Goal: Task Accomplishment & Management: Complete application form

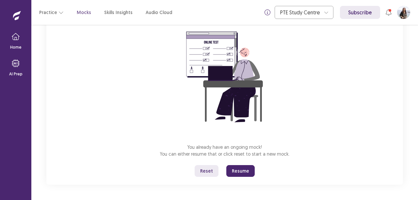
click at [245, 167] on button "Resume" at bounding box center [240, 171] width 28 height 12
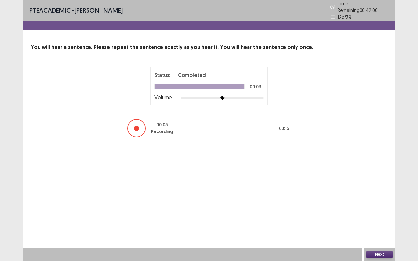
click at [383, 200] on button "Next" at bounding box center [379, 255] width 26 height 8
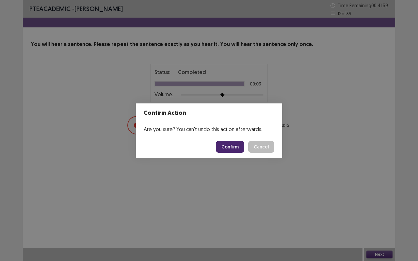
click at [229, 144] on button "Confirm" at bounding box center [230, 147] width 28 height 12
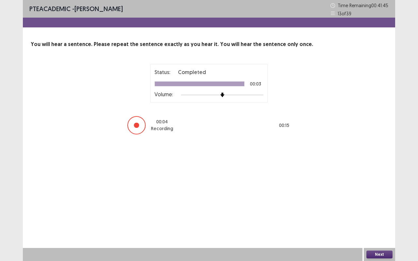
click at [383, 200] on div "Next" at bounding box center [379, 254] width 31 height 13
click at [380, 200] on button "Next" at bounding box center [379, 255] width 26 height 8
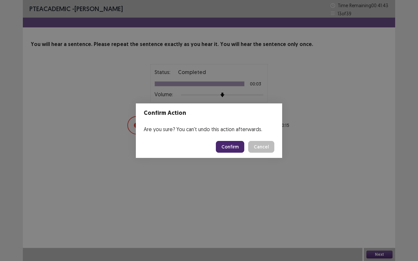
click at [235, 147] on button "Confirm" at bounding box center [230, 147] width 28 height 12
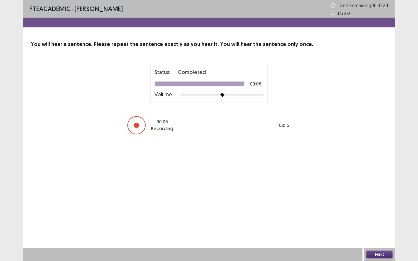
click at [380, 200] on button "Next" at bounding box center [379, 255] width 26 height 8
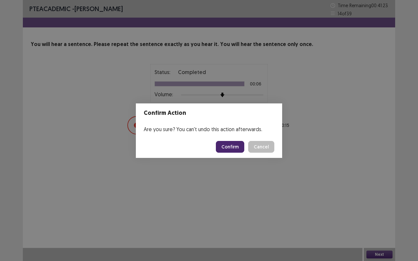
click at [229, 145] on button "Confirm" at bounding box center [230, 147] width 28 height 12
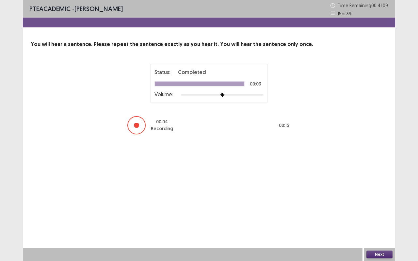
click at [371, 200] on button "Next" at bounding box center [379, 255] width 26 height 8
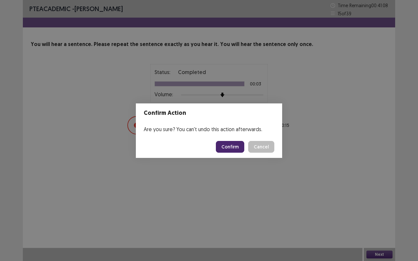
click at [233, 146] on button "Confirm" at bounding box center [230, 147] width 28 height 12
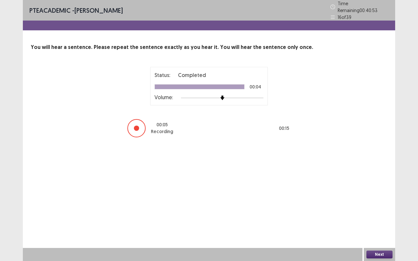
click at [379, 200] on button "Next" at bounding box center [379, 255] width 26 height 8
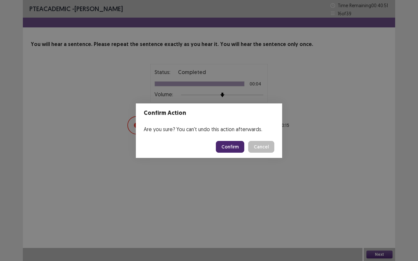
click at [231, 145] on button "Confirm" at bounding box center [230, 147] width 28 height 12
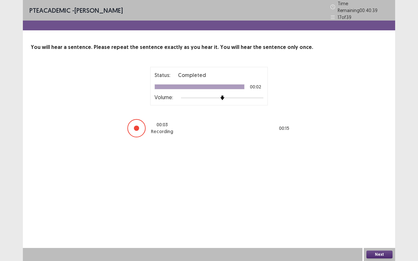
click at [378, 200] on button "Next" at bounding box center [379, 255] width 26 height 8
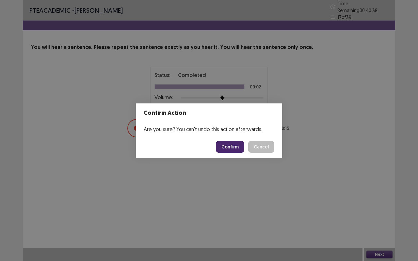
click at [233, 145] on button "Confirm" at bounding box center [230, 147] width 28 height 12
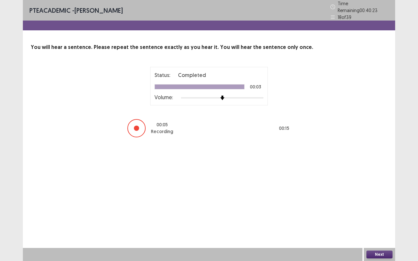
click at [380, 200] on button "Next" at bounding box center [379, 255] width 26 height 8
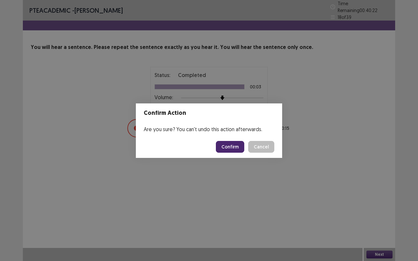
click at [237, 149] on button "Confirm" at bounding box center [230, 147] width 28 height 12
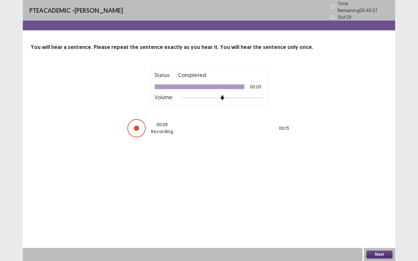
click at [375, 200] on button "Next" at bounding box center [379, 255] width 26 height 8
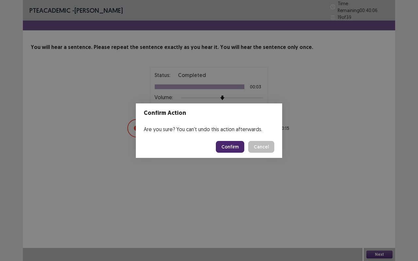
click at [234, 145] on button "Confirm" at bounding box center [230, 147] width 28 height 12
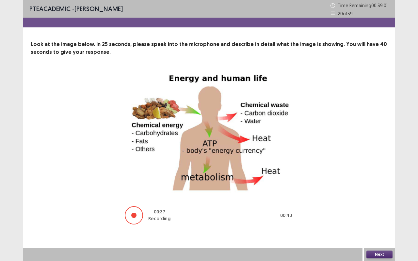
click at [382, 200] on button "Next" at bounding box center [379, 255] width 26 height 8
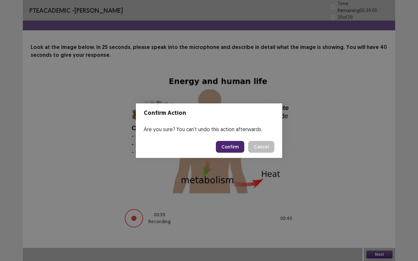
click at [235, 149] on button "Confirm" at bounding box center [230, 147] width 28 height 12
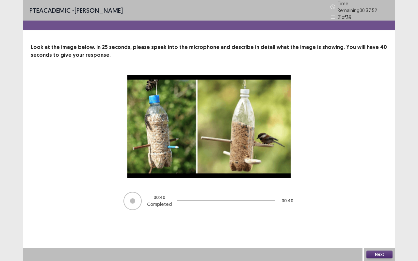
click at [388, 200] on button "Next" at bounding box center [379, 255] width 26 height 8
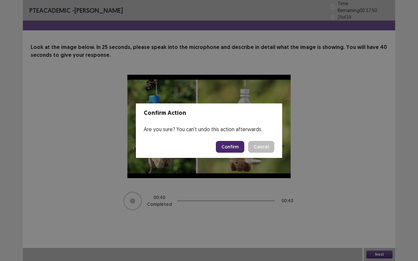
click at [232, 144] on button "Confirm" at bounding box center [230, 147] width 28 height 12
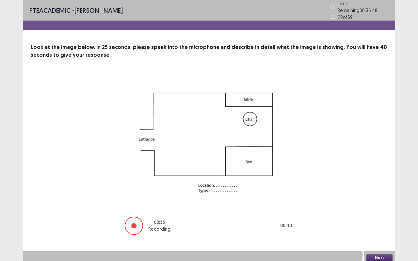
click at [384, 200] on button "Next" at bounding box center [379, 258] width 26 height 8
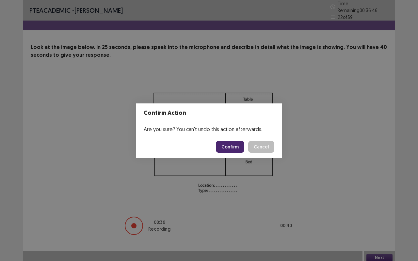
click at [237, 151] on button "Confirm" at bounding box center [230, 147] width 28 height 12
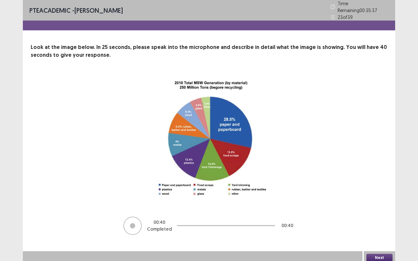
drag, startPoint x: 383, startPoint y: 260, endPoint x: 386, endPoint y: 255, distance: 6.1
click at [386, 200] on div "Next" at bounding box center [379, 257] width 31 height 13
click at [386, 200] on button "Next" at bounding box center [379, 258] width 26 height 8
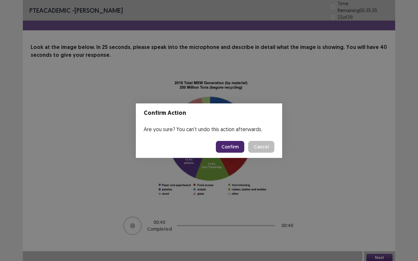
click at [236, 146] on button "Confirm" at bounding box center [230, 147] width 28 height 12
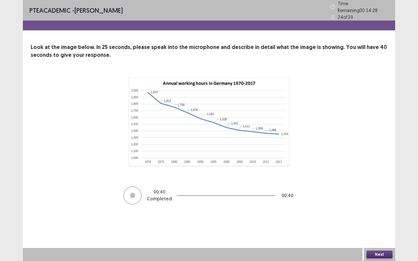
click at [386, 200] on button "Next" at bounding box center [379, 255] width 26 height 8
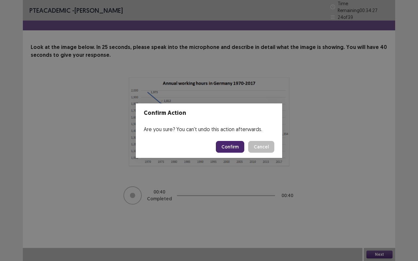
click at [230, 146] on button "Confirm" at bounding box center [230, 147] width 28 height 12
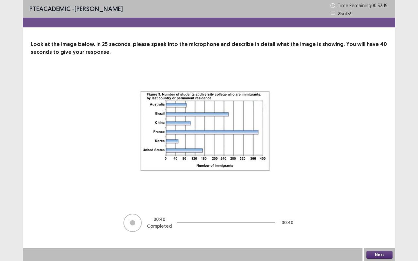
click at [381, 200] on button "Next" at bounding box center [379, 255] width 26 height 8
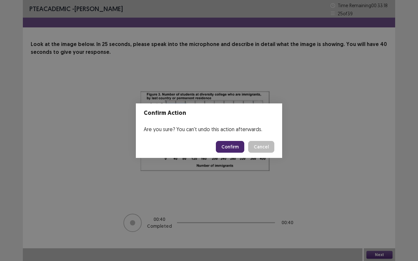
click at [238, 145] on button "Confirm" at bounding box center [230, 147] width 28 height 12
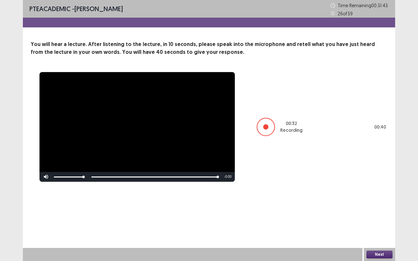
click at [375, 200] on button "Next" at bounding box center [379, 255] width 26 height 8
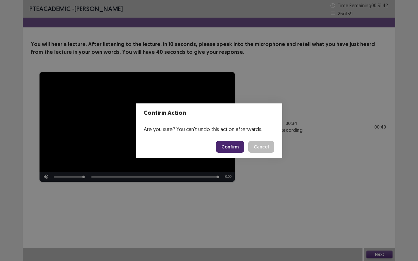
click at [233, 144] on button "Confirm" at bounding box center [230, 147] width 28 height 12
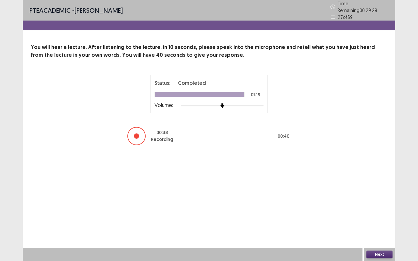
click at [384, 200] on button "Next" at bounding box center [379, 255] width 26 height 8
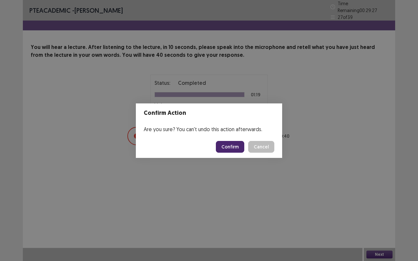
click at [230, 148] on button "Confirm" at bounding box center [230, 147] width 28 height 12
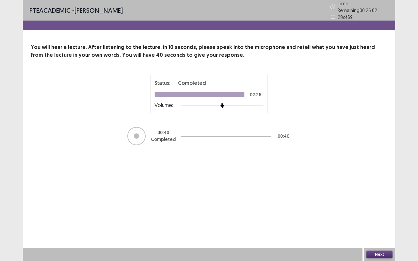
click at [375, 200] on button "Next" at bounding box center [379, 255] width 26 height 8
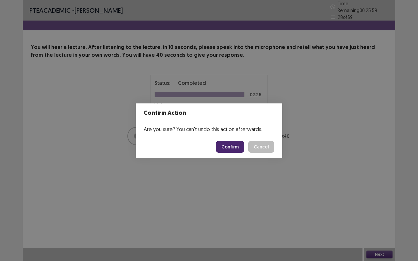
click at [233, 149] on button "Confirm" at bounding box center [230, 147] width 28 height 12
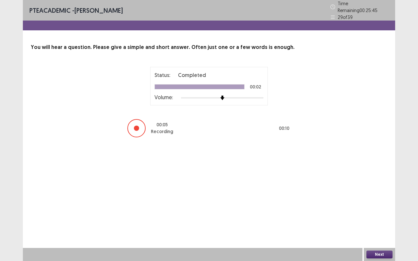
click at [377, 200] on button "Next" at bounding box center [379, 255] width 26 height 8
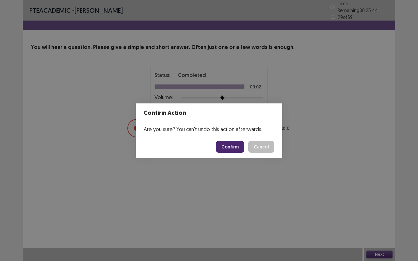
click at [233, 144] on button "Confirm" at bounding box center [230, 147] width 28 height 12
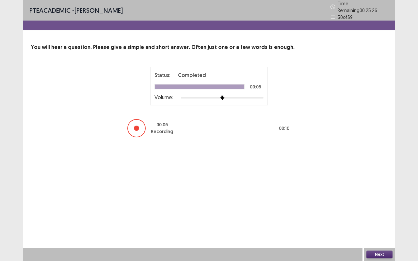
click at [381, 200] on button "Next" at bounding box center [379, 255] width 26 height 8
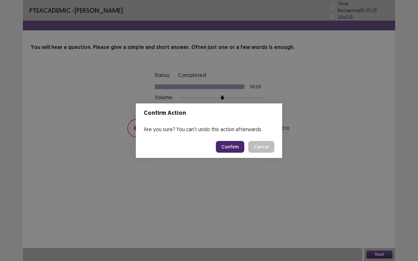
click at [233, 147] on button "Confirm" at bounding box center [230, 147] width 28 height 12
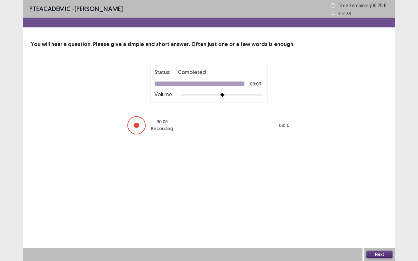
click at [379, 200] on button "Next" at bounding box center [379, 255] width 26 height 8
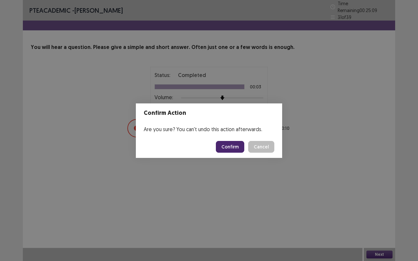
click at [233, 145] on button "Confirm" at bounding box center [230, 147] width 28 height 12
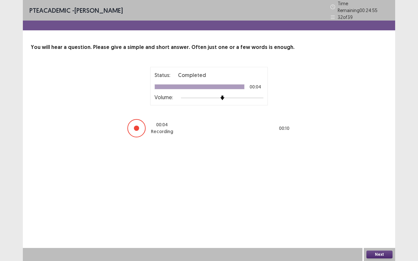
click at [380, 200] on button "Next" at bounding box center [379, 255] width 26 height 8
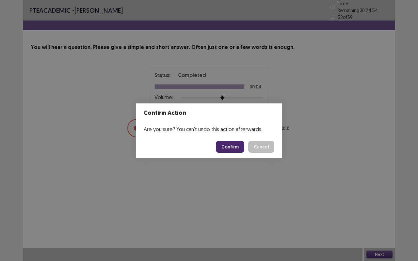
click at [233, 146] on button "Confirm" at bounding box center [230, 147] width 28 height 12
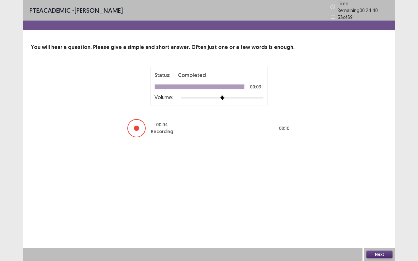
click at [384, 200] on button "Next" at bounding box center [379, 255] width 26 height 8
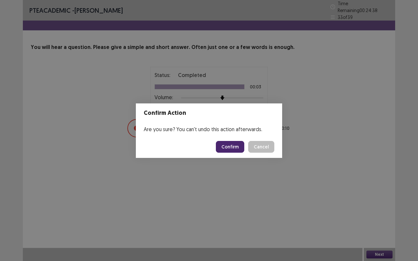
click at [234, 144] on button "Confirm" at bounding box center [230, 147] width 28 height 12
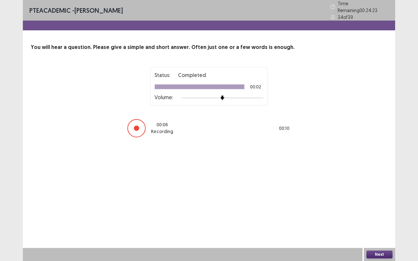
click at [381, 200] on button "Next" at bounding box center [379, 255] width 26 height 8
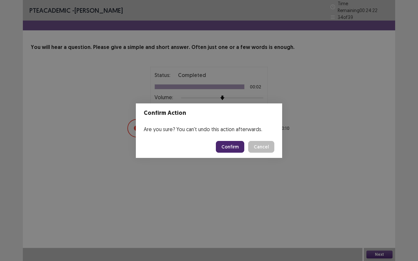
click at [233, 144] on button "Confirm" at bounding box center [230, 147] width 28 height 12
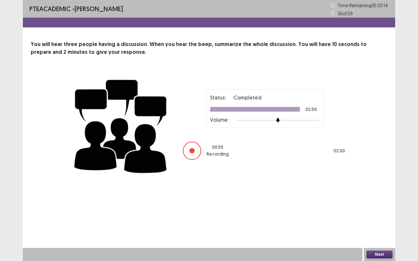
click at [383, 200] on button "Next" at bounding box center [379, 255] width 26 height 8
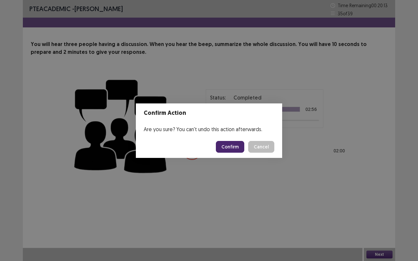
click at [239, 143] on button "Confirm" at bounding box center [230, 147] width 28 height 12
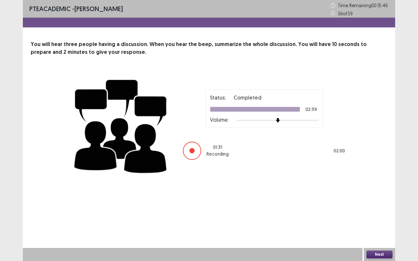
click at [390, 200] on button "Next" at bounding box center [379, 255] width 26 height 8
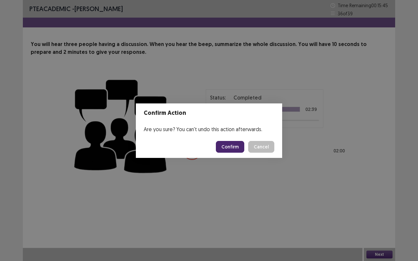
click at [234, 143] on button "Confirm" at bounding box center [230, 147] width 28 height 12
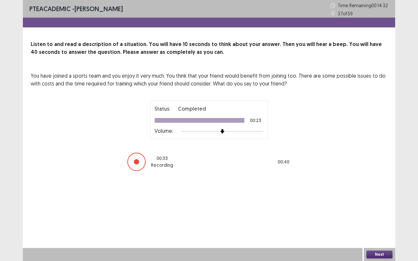
click at [381, 200] on button "Next" at bounding box center [379, 255] width 26 height 8
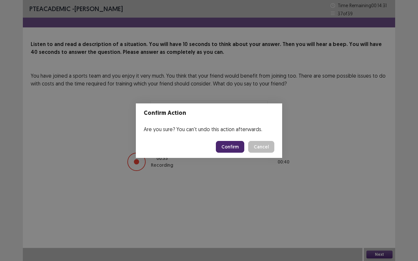
click at [231, 146] on button "Confirm" at bounding box center [230, 147] width 28 height 12
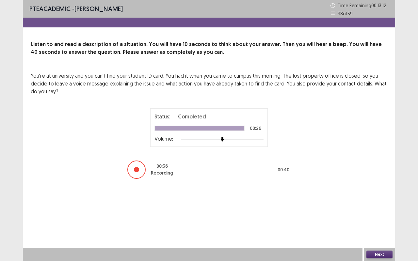
click at [383, 200] on button "Next" at bounding box center [379, 255] width 26 height 8
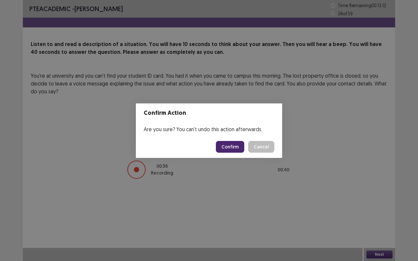
click at [233, 147] on button "Confirm" at bounding box center [230, 147] width 28 height 12
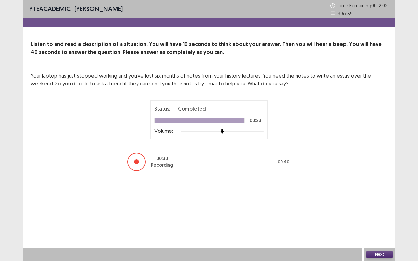
click at [382, 200] on button "Next" at bounding box center [379, 255] width 26 height 8
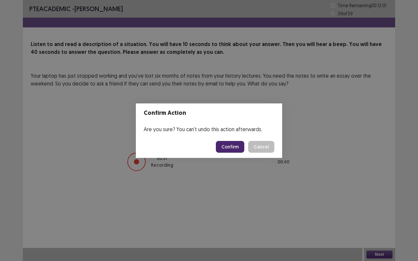
click at [237, 148] on button "Confirm" at bounding box center [230, 147] width 28 height 12
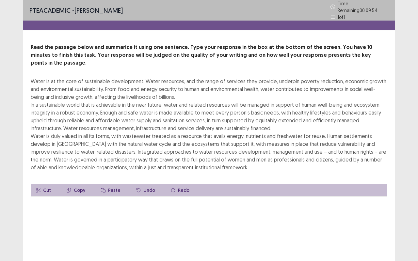
click at [161, 200] on textarea at bounding box center [209, 232] width 356 height 72
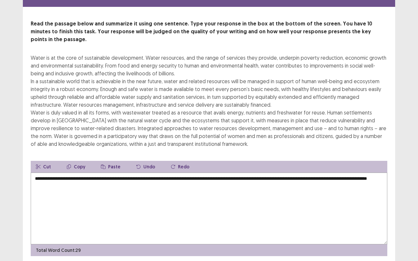
scroll to position [20, 0]
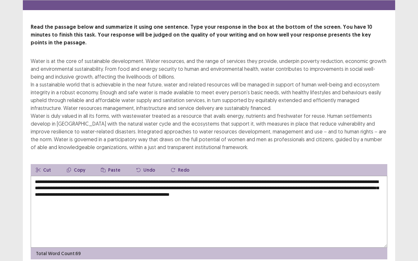
click at [69, 176] on textarea "**********" at bounding box center [209, 212] width 356 height 72
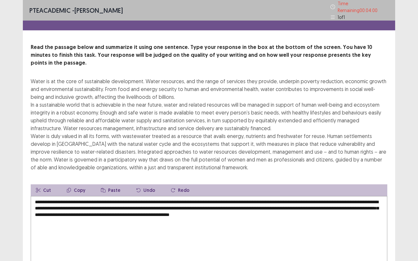
click at [71, 196] on textarea "**********" at bounding box center [209, 232] width 356 height 72
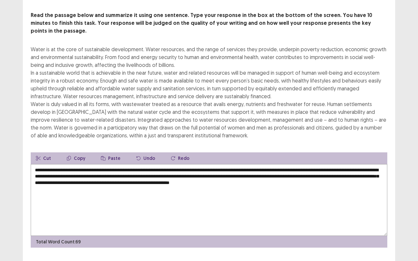
scroll to position [37, 0]
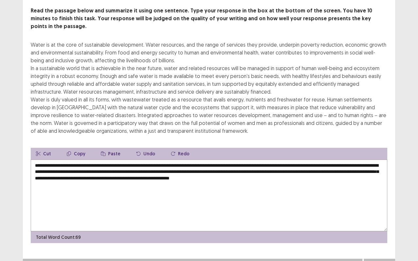
click at [358, 160] on textarea "**********" at bounding box center [209, 196] width 356 height 72
type textarea "**********"
click at [380, 200] on button "Next" at bounding box center [379, 265] width 26 height 8
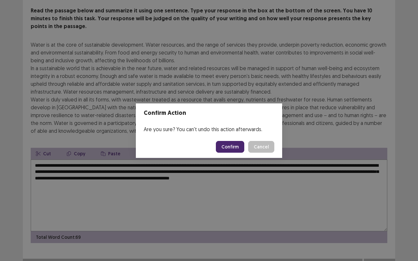
click at [230, 144] on button "Confirm" at bounding box center [230, 147] width 28 height 12
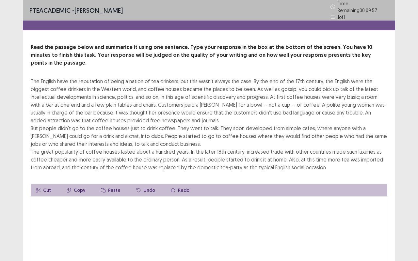
click at [172, 200] on textarea at bounding box center [209, 232] width 356 height 72
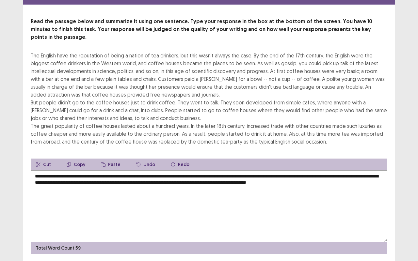
scroll to position [23, 0]
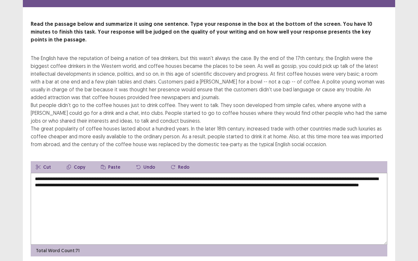
click at [78, 181] on textarea "**********" at bounding box center [209, 209] width 356 height 72
click at [232, 173] on textarea "**********" at bounding box center [209, 209] width 356 height 72
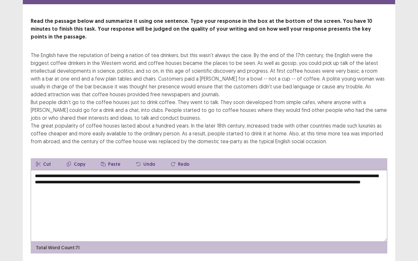
click at [127, 175] on textarea "**********" at bounding box center [209, 206] width 356 height 72
click at [311, 174] on textarea "**********" at bounding box center [209, 206] width 356 height 72
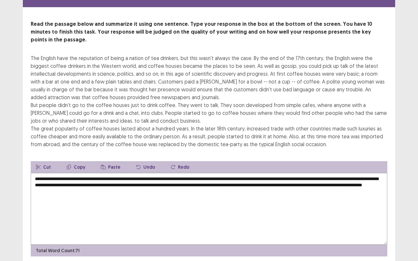
click at [311, 174] on textarea "**********" at bounding box center [209, 209] width 356 height 72
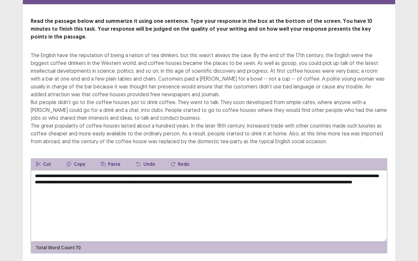
scroll to position [37, 0]
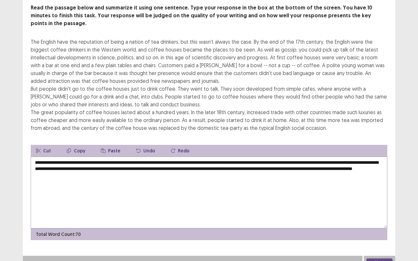
type textarea "**********"
click at [380, 200] on button "Next" at bounding box center [379, 263] width 26 height 8
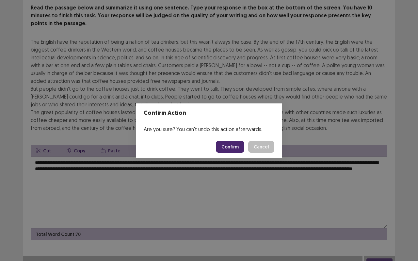
click at [231, 147] on button "Confirm" at bounding box center [230, 147] width 28 height 12
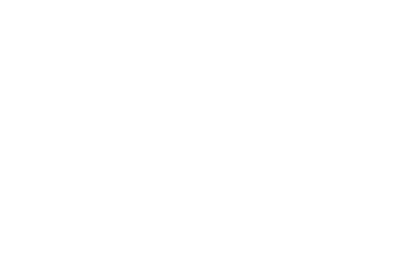
scroll to position [0, 0]
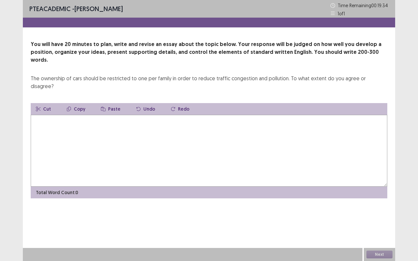
click at [231, 147] on textarea at bounding box center [209, 151] width 356 height 72
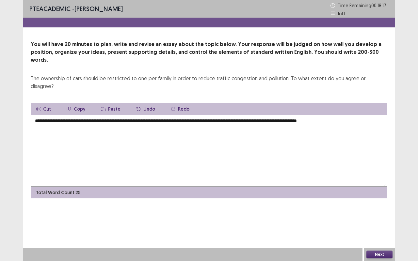
click at [310, 115] on textarea "**********" at bounding box center [209, 151] width 356 height 72
click at [350, 115] on textarea "**********" at bounding box center [209, 151] width 356 height 72
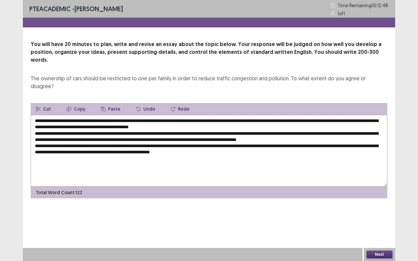
click at [158, 136] on textarea "**********" at bounding box center [209, 151] width 356 height 72
click at [269, 136] on textarea "**********" at bounding box center [209, 151] width 356 height 72
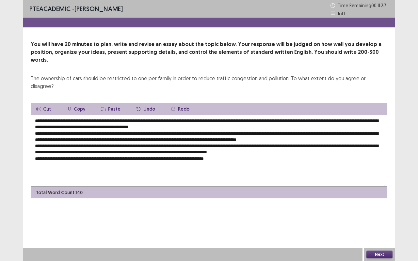
click at [65, 137] on textarea "**********" at bounding box center [209, 151] width 356 height 72
click at [119, 137] on textarea "**********" at bounding box center [209, 151] width 356 height 72
click at [149, 136] on textarea at bounding box center [209, 151] width 356 height 72
click at [206, 136] on textarea at bounding box center [209, 151] width 356 height 72
click at [266, 147] on textarea at bounding box center [209, 151] width 356 height 72
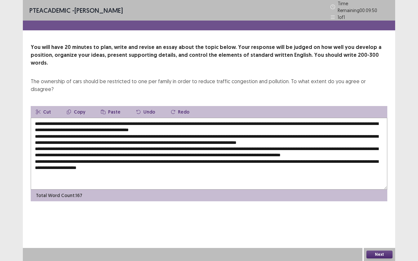
click at [94, 118] on textarea at bounding box center [209, 154] width 356 height 72
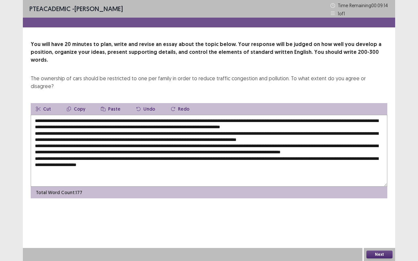
drag, startPoint x: 205, startPoint y: 105, endPoint x: 86, endPoint y: 106, distance: 119.1
click at [86, 115] on textarea at bounding box center [209, 151] width 356 height 72
click at [72, 103] on button "Copy" at bounding box center [75, 109] width 29 height 12
click at [209, 115] on textarea at bounding box center [209, 151] width 356 height 72
click at [207, 115] on textarea at bounding box center [209, 151] width 356 height 72
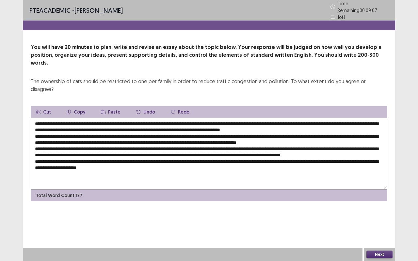
click at [308, 118] on textarea at bounding box center [209, 154] width 356 height 72
click at [104, 106] on button "Paste" at bounding box center [111, 112] width 30 height 12
click at [75, 118] on textarea at bounding box center [209, 154] width 356 height 72
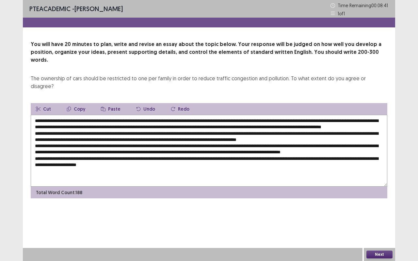
click at [104, 124] on textarea at bounding box center [209, 151] width 356 height 72
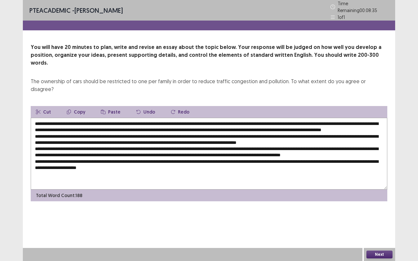
paste textarea "**********"
drag, startPoint x: 129, startPoint y: 123, endPoint x: 116, endPoint y: 123, distance: 13.1
click at [116, 123] on textarea at bounding box center [209, 154] width 356 height 72
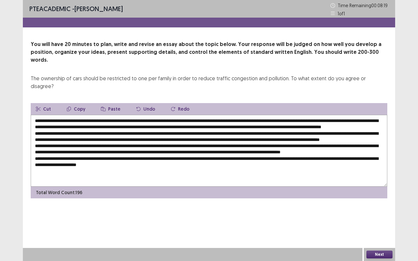
click at [208, 124] on textarea at bounding box center [209, 151] width 356 height 72
drag, startPoint x: 230, startPoint y: 124, endPoint x: 213, endPoint y: 124, distance: 17.0
click at [213, 124] on textarea at bounding box center [209, 151] width 356 height 72
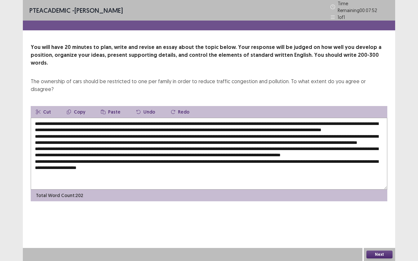
drag, startPoint x: 364, startPoint y: 124, endPoint x: 349, endPoint y: 123, distance: 14.4
click at [349, 123] on textarea at bounding box center [209, 154] width 356 height 72
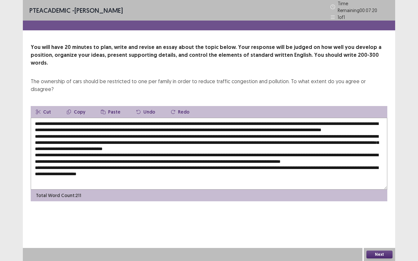
drag, startPoint x: 248, startPoint y: 132, endPoint x: 206, endPoint y: 129, distance: 41.9
click at [206, 129] on textarea at bounding box center [209, 154] width 356 height 72
click at [275, 131] on textarea at bounding box center [209, 154] width 356 height 72
click at [94, 135] on textarea at bounding box center [209, 154] width 356 height 72
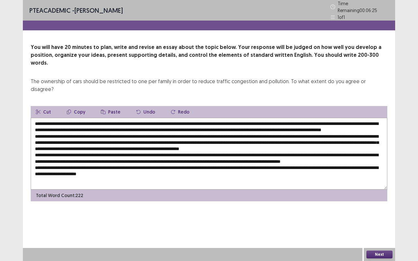
paste textarea "**********"
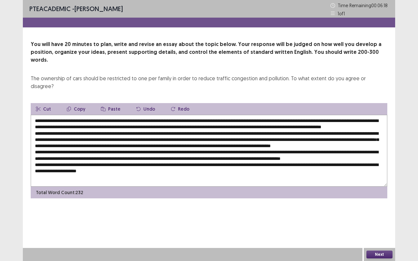
drag, startPoint x: 232, startPoint y: 137, endPoint x: 211, endPoint y: 138, distance: 21.2
click at [211, 138] on textarea at bounding box center [209, 151] width 356 height 72
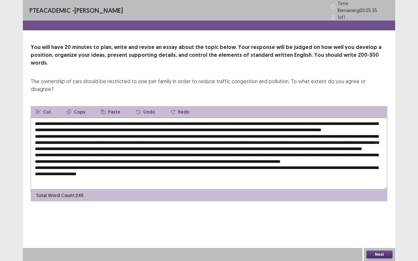
click at [86, 142] on textarea at bounding box center [209, 154] width 356 height 72
paste textarea "**********"
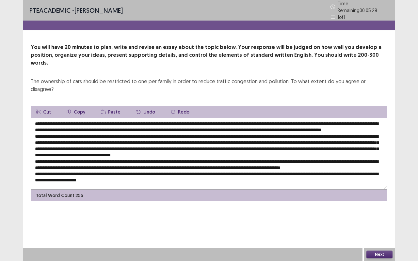
click at [180, 148] on textarea at bounding box center [209, 154] width 356 height 72
paste textarea "**********"
click at [364, 149] on textarea at bounding box center [209, 154] width 356 height 72
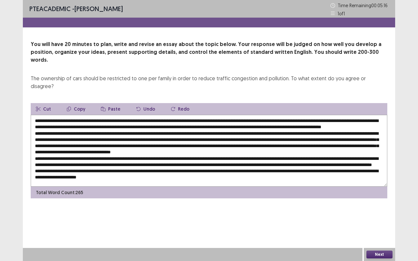
paste textarea "**********"
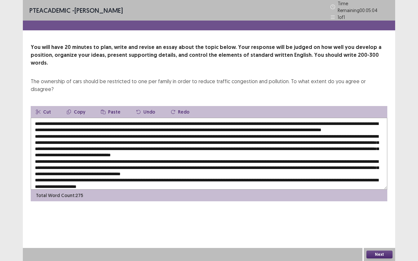
click at [133, 156] on textarea at bounding box center [209, 154] width 356 height 72
drag, startPoint x: 286, startPoint y: 155, endPoint x: 268, endPoint y: 154, distance: 18.3
click at [268, 154] on textarea at bounding box center [209, 154] width 356 height 72
click at [78, 150] on textarea at bounding box center [209, 154] width 356 height 72
click at [87, 162] on textarea at bounding box center [209, 154] width 356 height 72
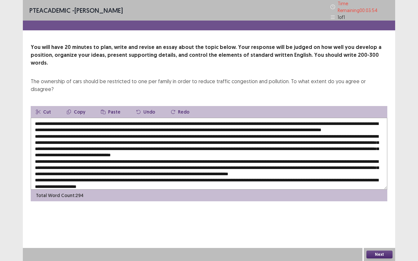
click at [139, 164] on textarea at bounding box center [209, 154] width 356 height 72
drag, startPoint x: 139, startPoint y: 163, endPoint x: 114, endPoint y: 164, distance: 25.8
click at [114, 164] on textarea at bounding box center [209, 154] width 356 height 72
drag, startPoint x: 343, startPoint y: 149, endPoint x: 130, endPoint y: 158, distance: 214.0
click at [130, 158] on textarea at bounding box center [209, 154] width 356 height 72
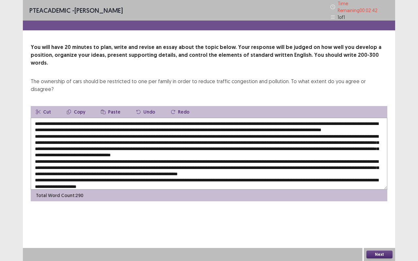
click at [251, 160] on textarea at bounding box center [209, 154] width 356 height 72
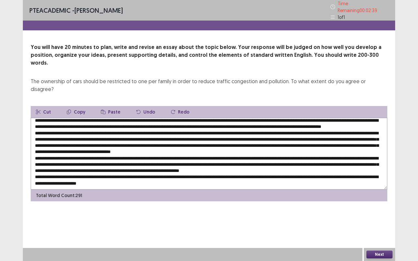
scroll to position [9, 0]
click at [94, 159] on textarea at bounding box center [209, 154] width 356 height 72
paste textarea "**********"
click at [141, 166] on textarea at bounding box center [209, 154] width 356 height 72
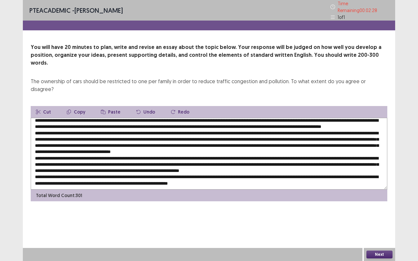
click at [141, 166] on textarea at bounding box center [209, 154] width 356 height 72
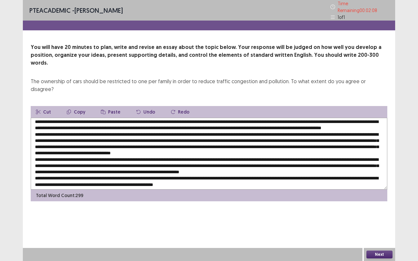
scroll to position [2, 0]
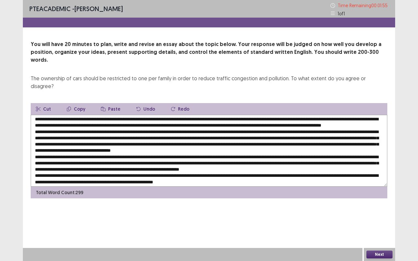
click at [52, 131] on textarea at bounding box center [209, 151] width 356 height 72
drag, startPoint x: 206, startPoint y: 134, endPoint x: 156, endPoint y: 136, distance: 49.7
click at [156, 136] on textarea at bounding box center [209, 151] width 356 height 72
click at [161, 135] on textarea at bounding box center [209, 151] width 356 height 72
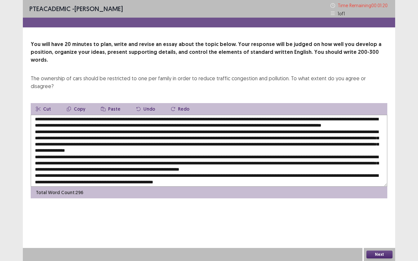
click at [300, 135] on textarea at bounding box center [209, 151] width 356 height 72
click at [342, 150] on textarea at bounding box center [209, 151] width 356 height 72
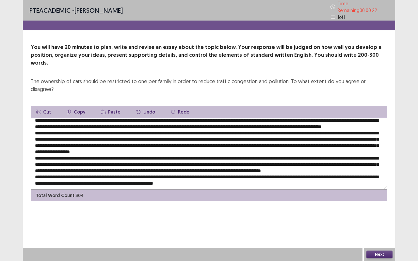
scroll to position [15, 0]
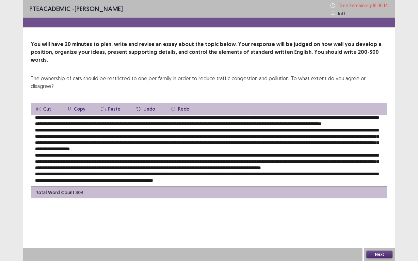
drag, startPoint x: 98, startPoint y: 140, endPoint x: 69, endPoint y: 138, distance: 28.8
click at [69, 138] on textarea at bounding box center [209, 151] width 356 height 72
click at [314, 140] on textarea at bounding box center [209, 151] width 356 height 72
type textarea "**********"
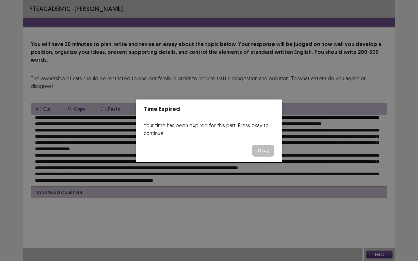
click at [263, 150] on button "Okay" at bounding box center [263, 151] width 22 height 12
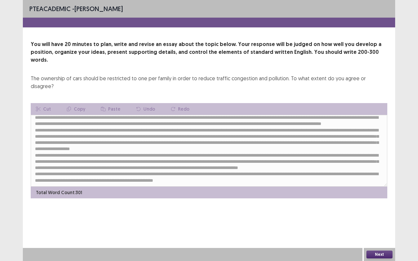
click at [380, 200] on button "Next" at bounding box center [379, 255] width 26 height 8
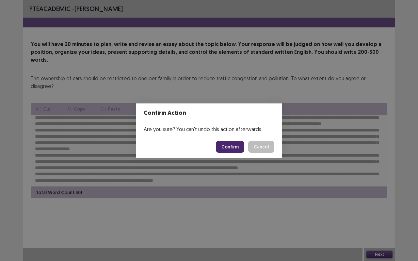
click at [234, 147] on button "Confirm" at bounding box center [230, 147] width 28 height 12
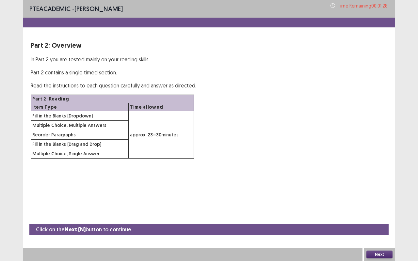
click at [383, 200] on button "Next" at bounding box center [379, 255] width 26 height 8
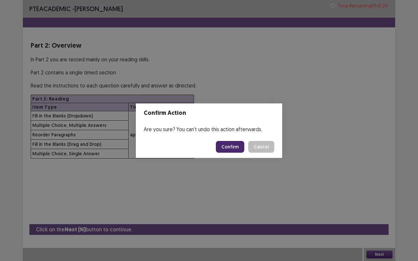
click at [226, 148] on button "Confirm" at bounding box center [230, 147] width 28 height 12
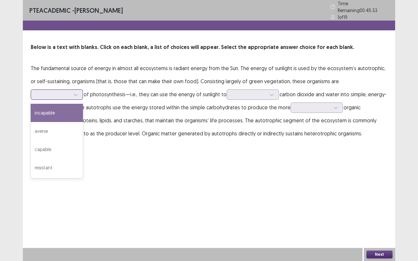
click at [70, 91] on div at bounding box center [53, 94] width 34 height 6
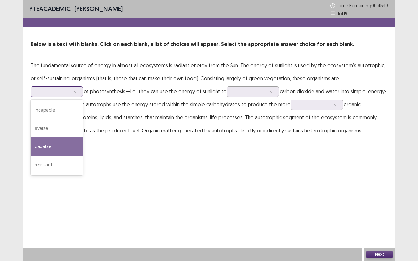
click at [83, 137] on div "capable" at bounding box center [57, 146] width 52 height 18
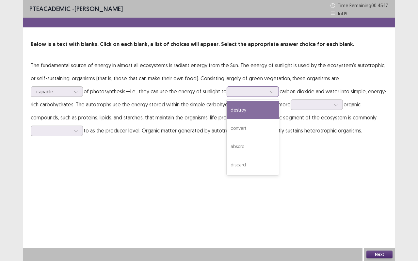
click at [232, 91] on div at bounding box center [249, 91] width 34 height 6
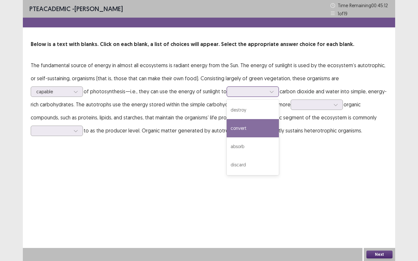
click at [227, 129] on div "convert" at bounding box center [253, 128] width 52 height 18
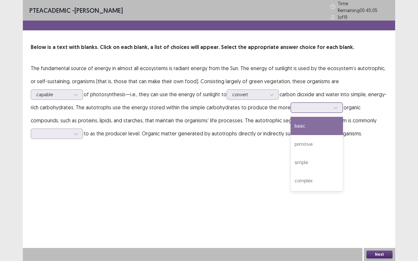
click at [296, 104] on div at bounding box center [313, 107] width 34 height 6
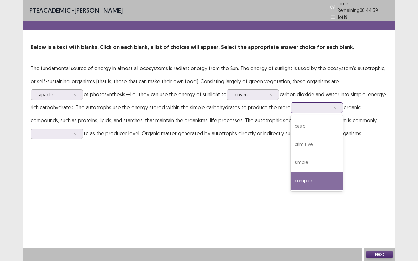
click at [291, 177] on div "complex" at bounding box center [317, 181] width 52 height 18
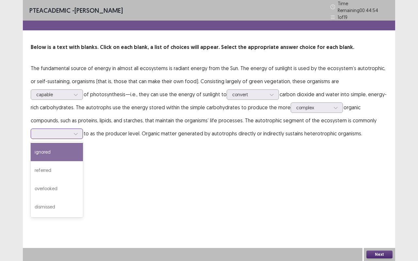
click at [70, 131] on div at bounding box center [53, 134] width 34 height 6
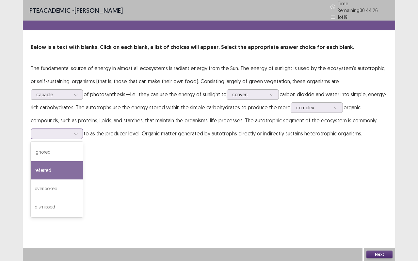
click at [83, 161] on div "referred" at bounding box center [57, 170] width 52 height 18
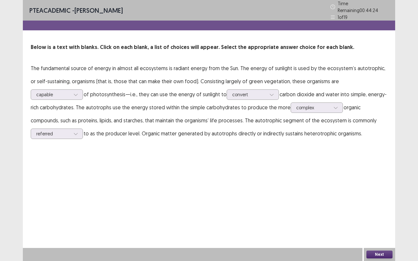
click at [386, 200] on button "Next" at bounding box center [379, 255] width 26 height 8
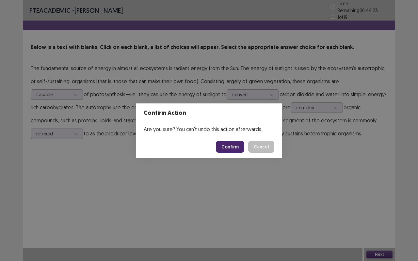
click at [232, 144] on button "Confirm" at bounding box center [230, 147] width 28 height 12
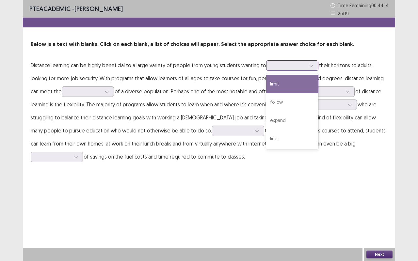
click at [306, 69] on div at bounding box center [311, 66] width 10 height 10
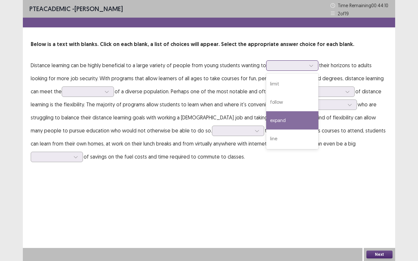
click at [283, 118] on div "expand" at bounding box center [292, 120] width 52 height 18
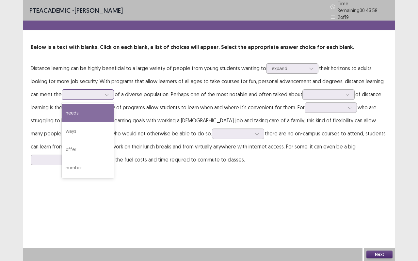
click at [104, 90] on div at bounding box center [107, 95] width 10 height 10
click at [89, 109] on div "needs" at bounding box center [88, 113] width 52 height 18
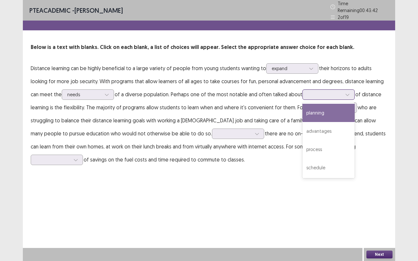
click at [345, 90] on div at bounding box center [347, 95] width 10 height 10
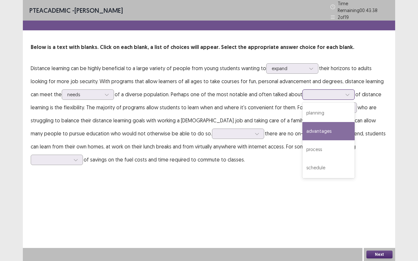
click at [321, 129] on div "advantages" at bounding box center [328, 131] width 52 height 18
click at [343, 93] on div at bounding box center [347, 95] width 10 height 10
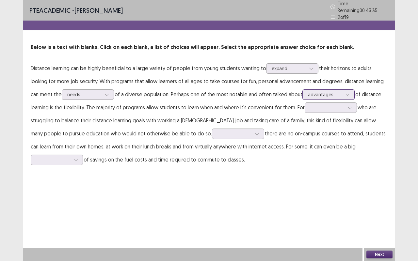
click at [343, 93] on div at bounding box center [347, 95] width 10 height 10
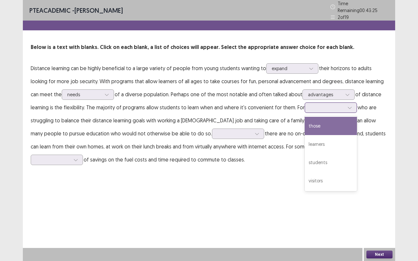
click at [350, 105] on icon at bounding box center [349, 107] width 5 height 5
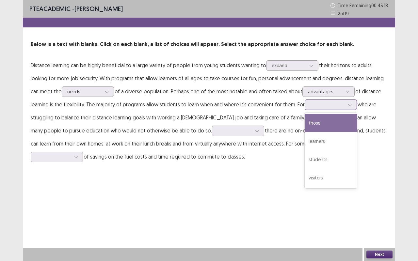
click at [332, 119] on div "those" at bounding box center [331, 123] width 52 height 18
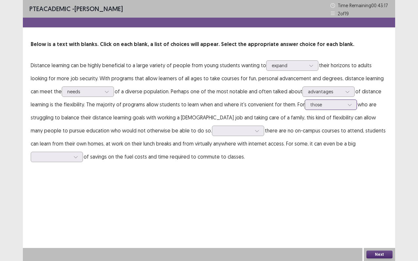
click at [343, 100] on div "those" at bounding box center [326, 105] width 35 height 10
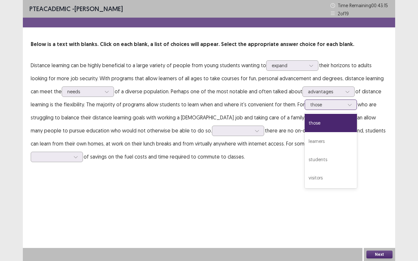
click at [343, 100] on div "those" at bounding box center [326, 105] width 35 height 10
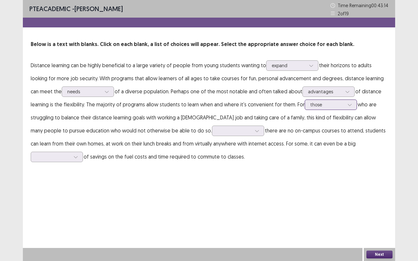
click at [343, 100] on div "those" at bounding box center [326, 105] width 35 height 10
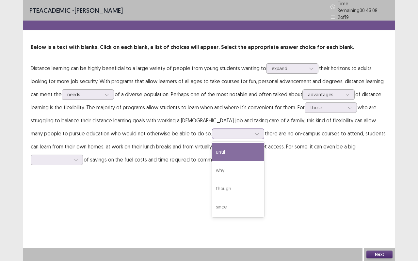
click at [252, 129] on div at bounding box center [257, 134] width 10 height 10
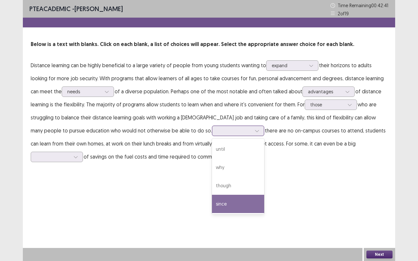
click at [212, 200] on div "since" at bounding box center [238, 204] width 52 height 18
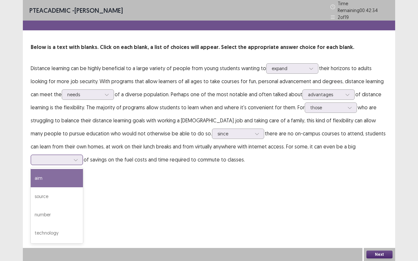
click at [70, 157] on div at bounding box center [53, 160] width 34 height 6
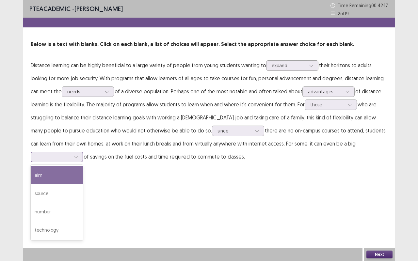
click at [83, 166] on div "aim" at bounding box center [57, 175] width 52 height 18
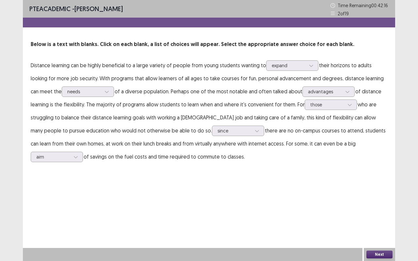
click at [346, 163] on p "Distance learning can be highly beneficial to a large variety of people from yo…" at bounding box center [209, 111] width 356 height 104
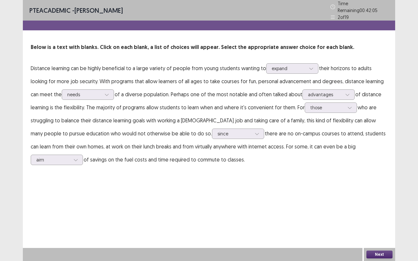
click at [379, 200] on button "Next" at bounding box center [379, 255] width 26 height 8
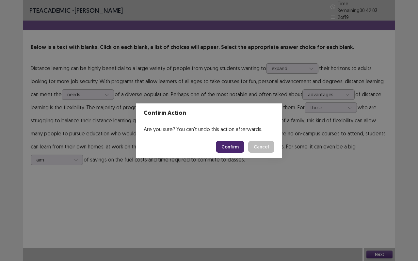
click at [240, 146] on button "Confirm" at bounding box center [230, 147] width 28 height 12
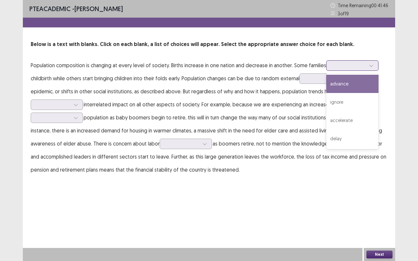
click at [354, 62] on div at bounding box center [349, 65] width 34 height 6
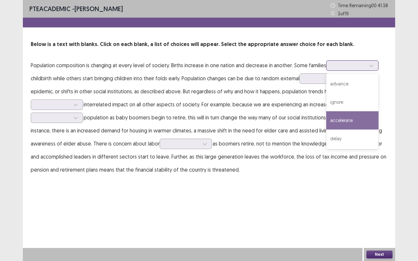
click at [345, 122] on div "accelerate" at bounding box center [352, 120] width 52 height 18
click at [356, 68] on div at bounding box center [349, 65] width 34 height 6
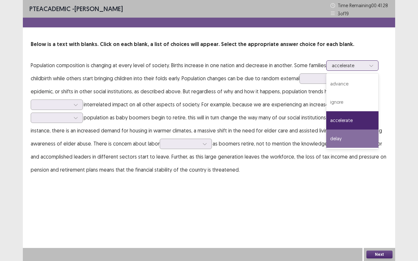
click at [335, 139] on div "delay" at bounding box center [352, 139] width 52 height 18
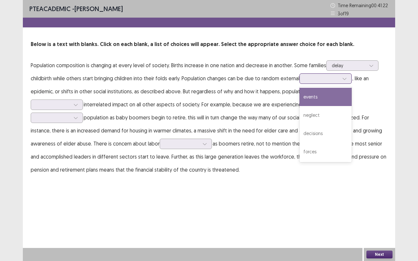
click at [344, 80] on icon at bounding box center [344, 78] width 5 height 5
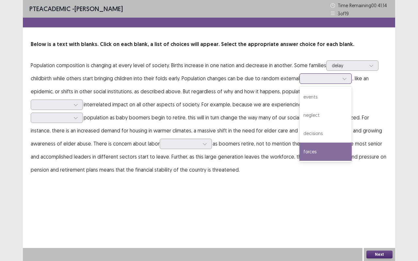
click at [318, 149] on div "forces" at bounding box center [325, 152] width 52 height 18
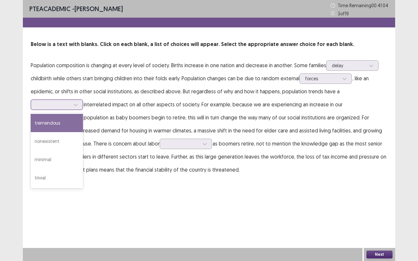
click at [74, 103] on icon at bounding box center [75, 104] width 5 height 5
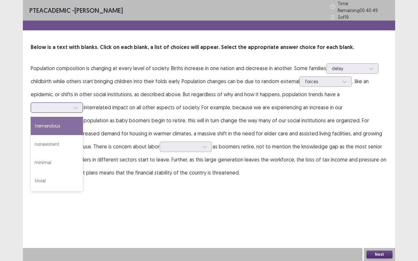
click at [59, 121] on div "tremendous" at bounding box center [57, 126] width 52 height 18
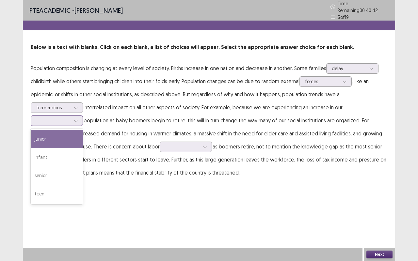
click at [64, 118] on div at bounding box center [53, 121] width 34 height 6
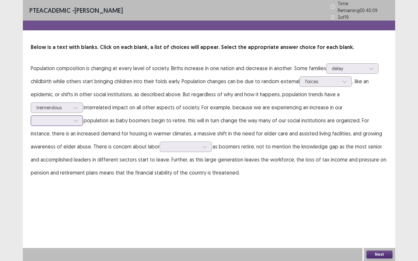
click at [58, 118] on div at bounding box center [53, 121] width 34 height 6
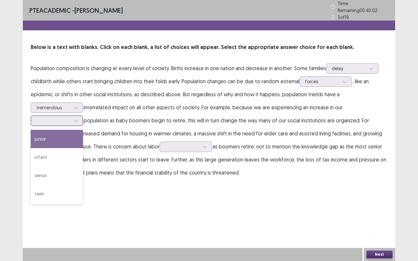
click at [58, 118] on div at bounding box center [53, 121] width 34 height 6
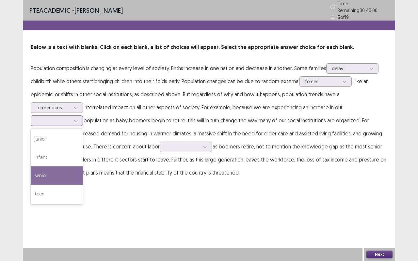
click at [53, 172] on div "senior" at bounding box center [57, 175] width 52 height 18
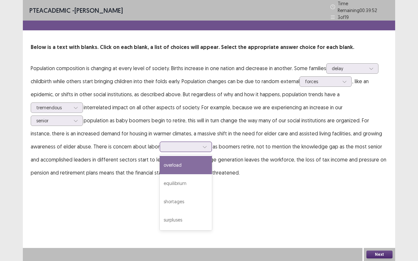
click at [195, 144] on div at bounding box center [182, 147] width 34 height 6
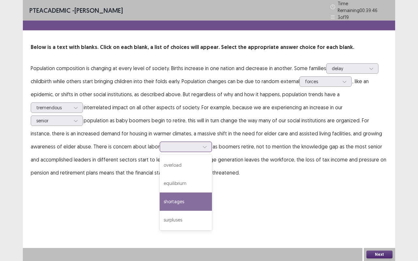
click at [176, 200] on div "shortages" at bounding box center [186, 202] width 52 height 18
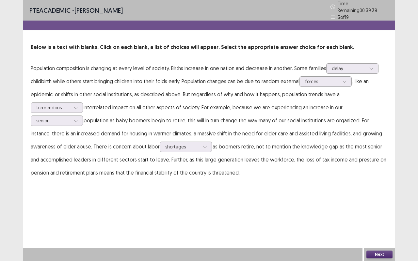
click at [381, 200] on button "Next" at bounding box center [379, 255] width 26 height 8
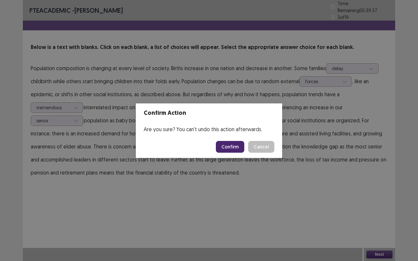
click at [234, 148] on button "Confirm" at bounding box center [230, 147] width 28 height 12
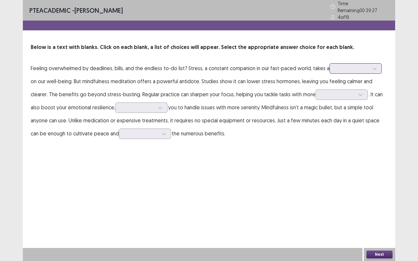
click at [363, 67] on div at bounding box center [352, 68] width 34 height 6
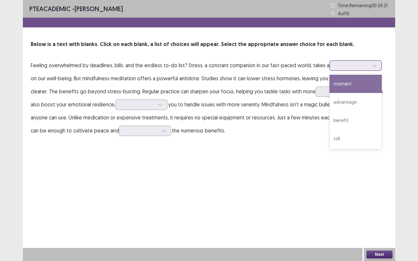
click at [352, 84] on div "moment" at bounding box center [355, 84] width 52 height 18
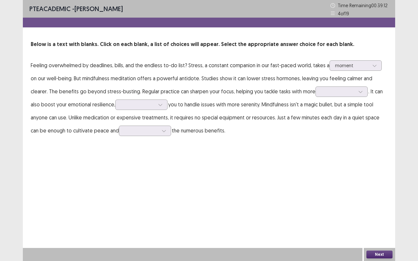
click at [347, 60] on p "Feeling overwhelmed by deadlines, bills, and the endless to-do list? Stress, a …" at bounding box center [209, 98] width 356 height 78
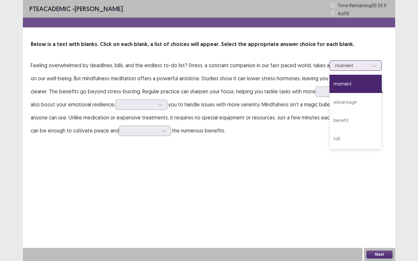
click at [348, 65] on div at bounding box center [352, 65] width 34 height 6
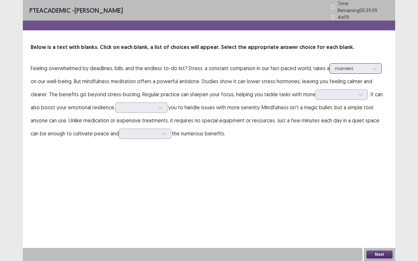
click at [348, 65] on div at bounding box center [352, 68] width 34 height 6
click at [356, 65] on div at bounding box center [352, 68] width 34 height 6
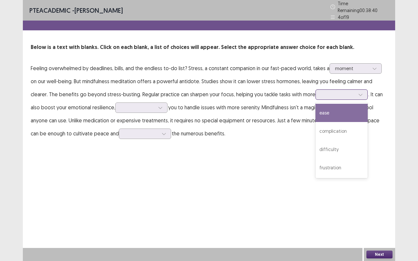
click at [323, 94] on div at bounding box center [338, 94] width 34 height 6
click at [315, 109] on div "ease" at bounding box center [341, 113] width 52 height 18
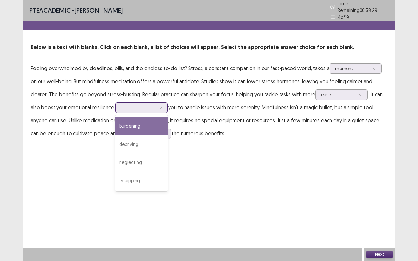
click at [141, 108] on div at bounding box center [137, 108] width 35 height 8
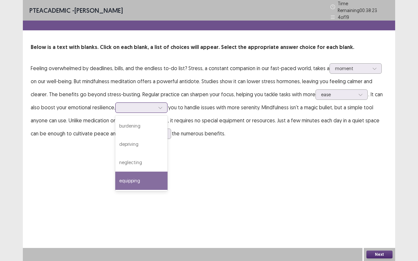
click at [129, 178] on div "equipping" at bounding box center [141, 181] width 52 height 18
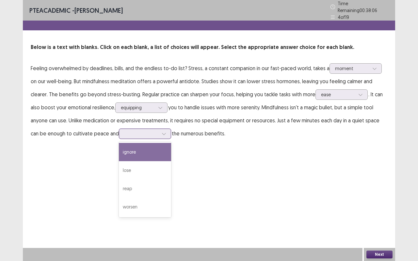
click at [162, 132] on icon at bounding box center [164, 134] width 5 height 5
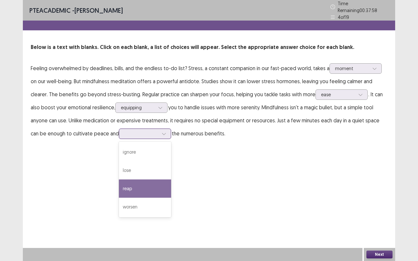
click at [119, 188] on div "reap" at bounding box center [145, 189] width 52 height 18
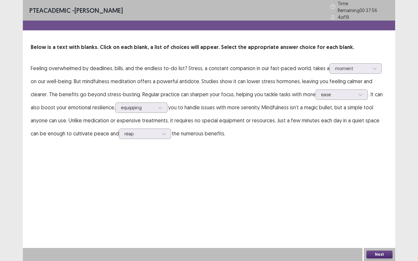
click at [381, 200] on button "Next" at bounding box center [379, 255] width 26 height 8
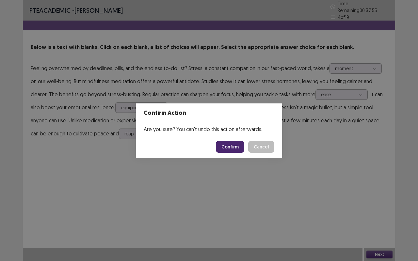
click at [232, 145] on button "Confirm" at bounding box center [230, 147] width 28 height 12
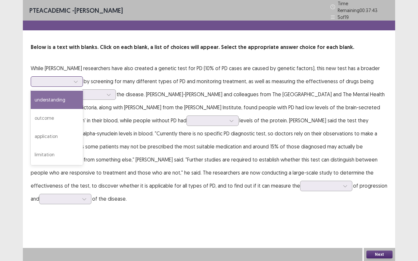
click at [69, 78] on div at bounding box center [53, 81] width 34 height 6
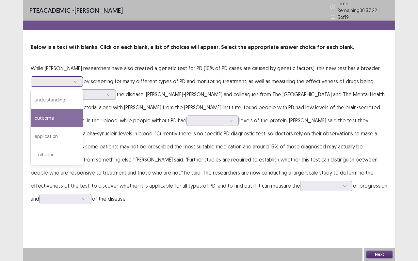
click at [60, 117] on div "outcome" at bounding box center [57, 118] width 52 height 18
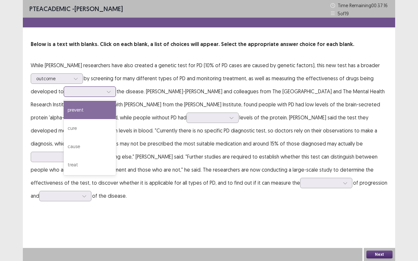
click at [104, 92] on div at bounding box center [109, 92] width 10 height 10
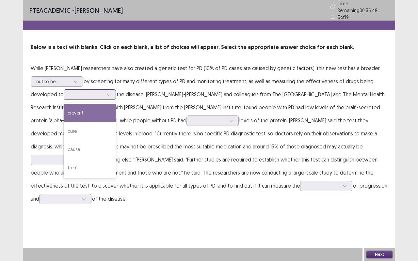
click at [90, 108] on div "prevent" at bounding box center [90, 113] width 52 height 18
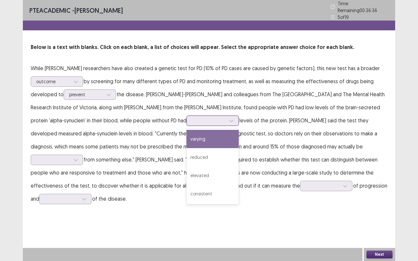
click at [229, 118] on icon at bounding box center [231, 120] width 5 height 5
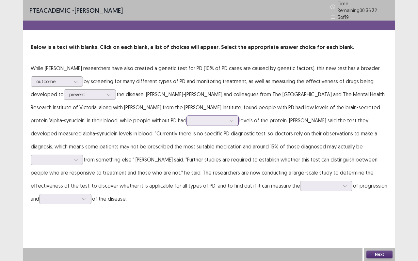
click at [229, 118] on icon at bounding box center [231, 120] width 5 height 5
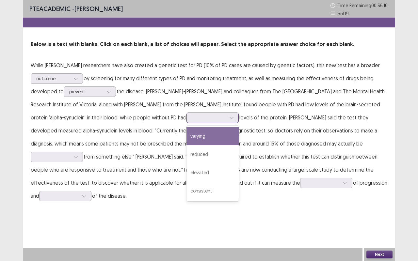
click at [192, 115] on div at bounding box center [209, 118] width 34 height 6
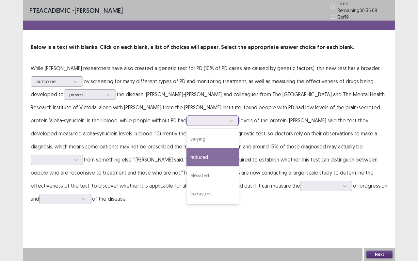
click at [186, 154] on div "reduced" at bounding box center [212, 157] width 52 height 18
click at [192, 118] on div at bounding box center [209, 121] width 34 height 6
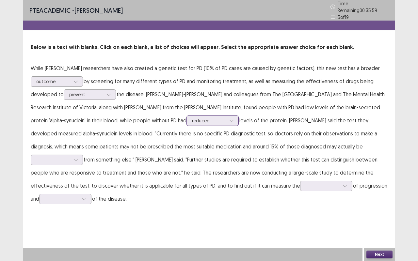
click at [227, 116] on div at bounding box center [232, 121] width 10 height 10
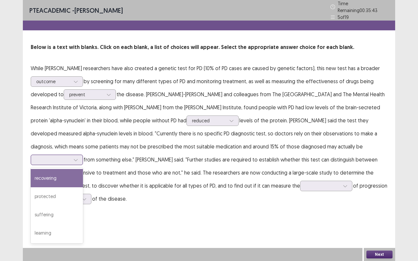
click at [78, 158] on icon at bounding box center [75, 160] width 5 height 5
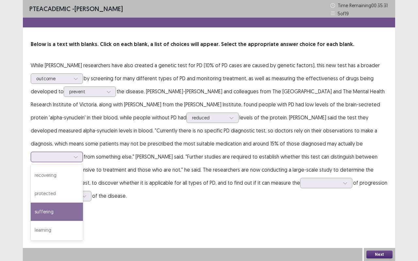
click at [83, 200] on div "suffering" at bounding box center [57, 212] width 52 height 18
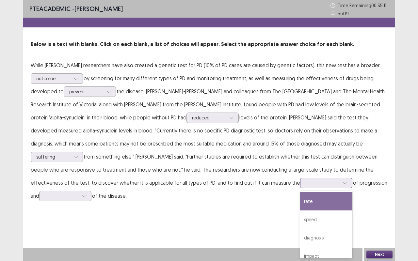
click at [340, 179] on div at bounding box center [345, 183] width 10 height 10
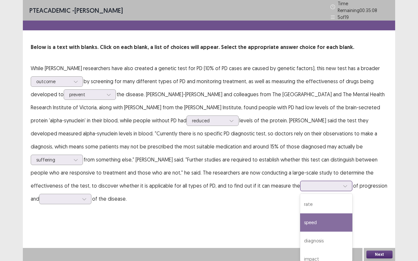
click at [300, 200] on div "speed" at bounding box center [326, 222] width 52 height 18
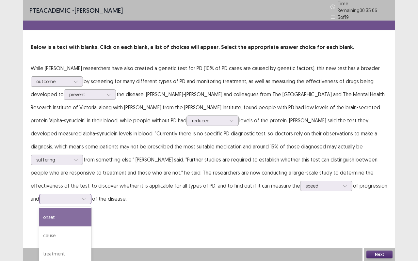
click at [79, 196] on div at bounding box center [62, 199] width 34 height 6
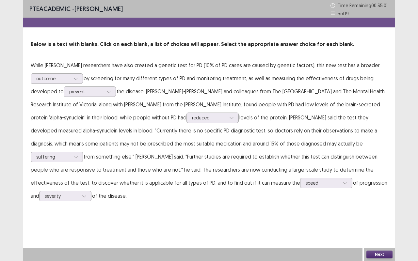
click at [379, 200] on button "Next" at bounding box center [379, 255] width 26 height 8
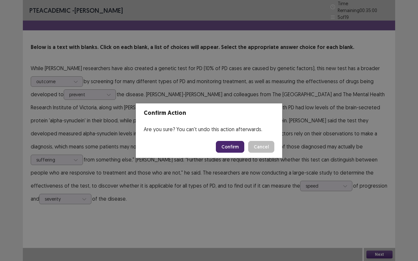
click at [228, 144] on button "Confirm" at bounding box center [230, 147] width 28 height 12
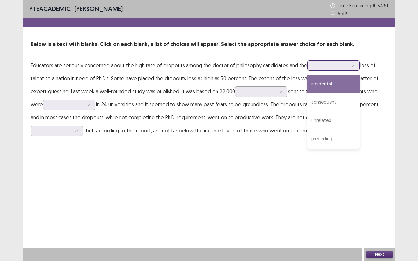
click at [356, 65] on div at bounding box center [333, 65] width 52 height 10
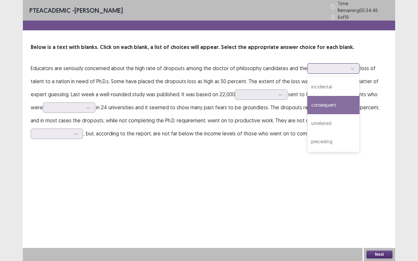
click at [329, 102] on div "consequent" at bounding box center [333, 105] width 52 height 18
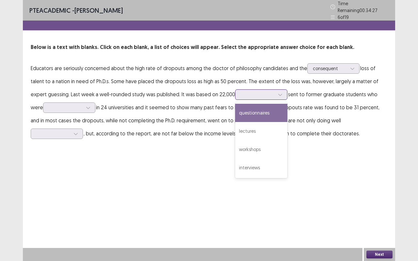
click at [285, 90] on div at bounding box center [261, 94] width 52 height 10
click at [271, 112] on div "questionnaires" at bounding box center [261, 113] width 52 height 18
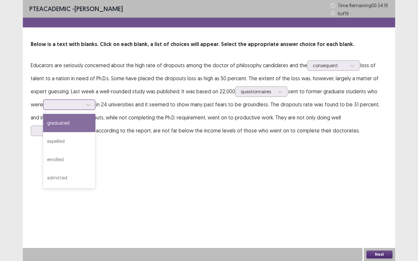
click at [86, 103] on div at bounding box center [88, 105] width 10 height 10
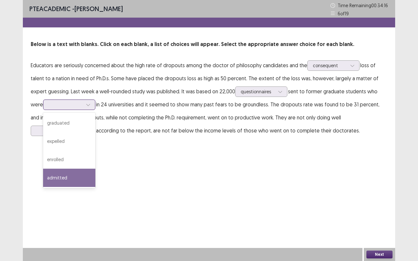
click at [62, 177] on div "admitted" at bounding box center [69, 178] width 52 height 18
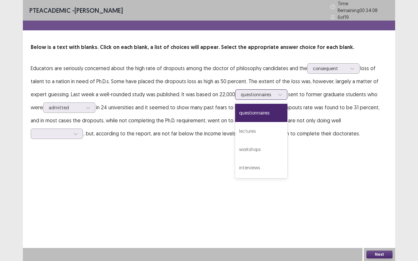
click at [276, 89] on div "questionnaires" at bounding box center [261, 94] width 52 height 10
click at [245, 167] on div "interviews" at bounding box center [261, 168] width 52 height 18
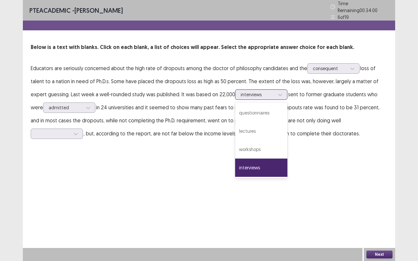
click at [275, 90] on div at bounding box center [280, 95] width 10 height 10
click at [266, 109] on div "questionnaires" at bounding box center [261, 113] width 52 height 18
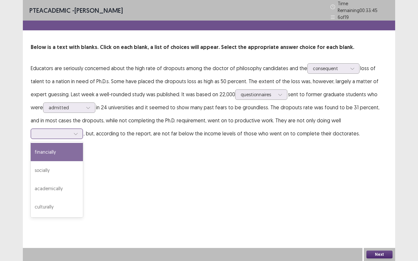
click at [81, 129] on div at bounding box center [76, 134] width 10 height 10
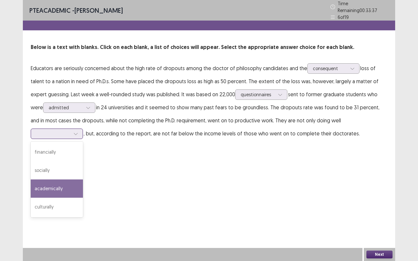
click at [83, 180] on div "academically" at bounding box center [57, 189] width 52 height 18
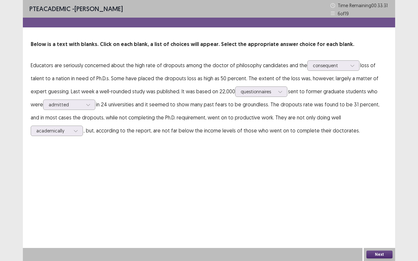
click at [383, 200] on button "Next" at bounding box center [379, 255] width 26 height 8
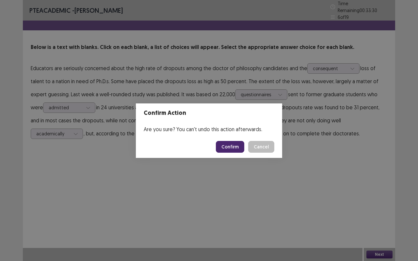
click at [228, 144] on button "Confirm" at bounding box center [230, 147] width 28 height 12
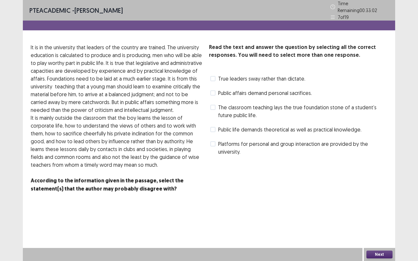
click at [254, 75] on span "True leaders sway rather than dictate." at bounding box center [261, 79] width 87 height 8
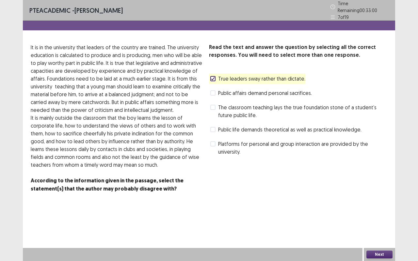
click at [381, 200] on div "Next" at bounding box center [379, 254] width 31 height 13
click at [381, 200] on button "Next" at bounding box center [379, 255] width 26 height 8
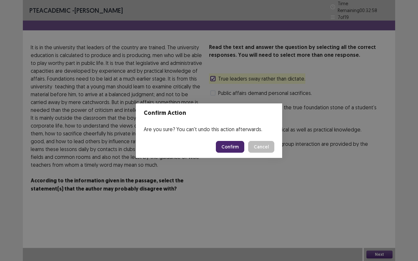
click at [232, 147] on button "Confirm" at bounding box center [230, 147] width 28 height 12
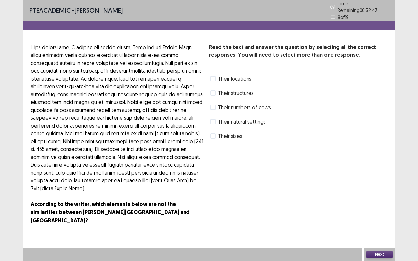
click at [216, 78] on label "Their locations" at bounding box center [230, 79] width 41 height 8
click at [216, 106] on label "Their numbers of cows" at bounding box center [240, 107] width 61 height 8
click at [383, 200] on button "Next" at bounding box center [379, 255] width 26 height 8
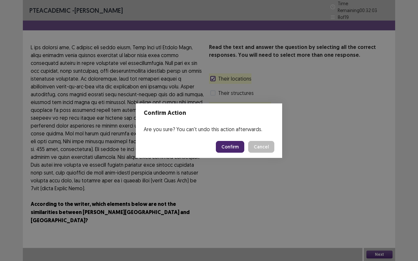
click at [235, 148] on button "Confirm" at bounding box center [230, 147] width 28 height 12
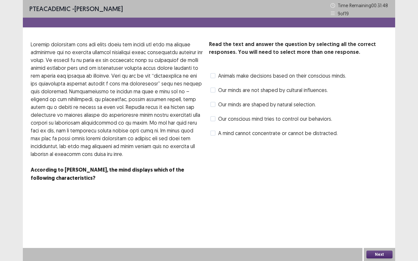
click at [222, 136] on span "A mind cannot concentrate or cannot be distracted." at bounding box center [277, 133] width 119 height 8
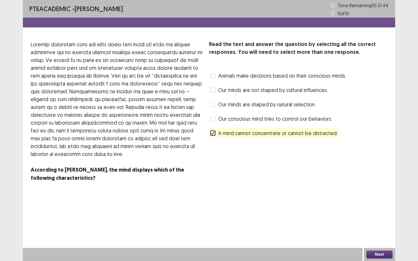
click at [274, 119] on span "Our conscious mind tries to control our behaviors." at bounding box center [275, 119] width 114 height 8
click at [245, 134] on span "A mind cannot concentrate or cannot be distracted." at bounding box center [277, 133] width 119 height 8
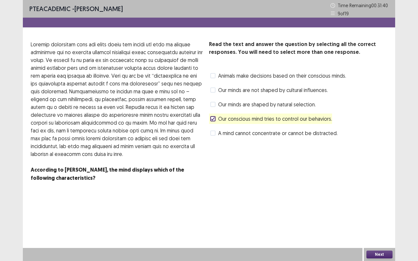
click at [383, 200] on button "Next" at bounding box center [379, 255] width 26 height 8
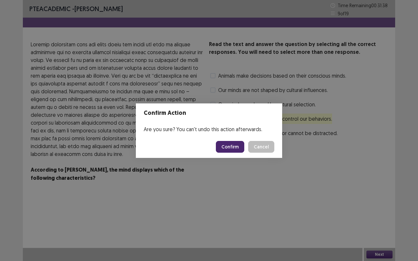
click at [234, 143] on button "Confirm" at bounding box center [230, 147] width 28 height 12
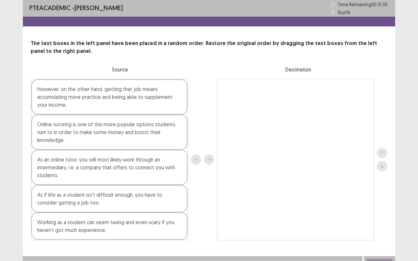
scroll to position [1, 0]
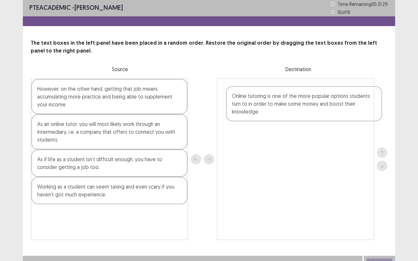
drag, startPoint x: 139, startPoint y: 139, endPoint x: 356, endPoint y: 106, distance: 220.3
click at [356, 106] on div "However, on the other hand, getting that job means accumulating more practice a…" at bounding box center [209, 159] width 356 height 162
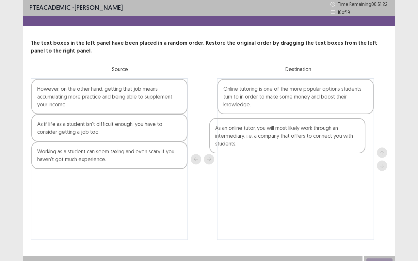
drag, startPoint x: 130, startPoint y: 133, endPoint x: 313, endPoint y: 136, distance: 183.5
click at [313, 136] on div "However, on the other hand, getting that job means accumulating more practice a…" at bounding box center [209, 159] width 356 height 162
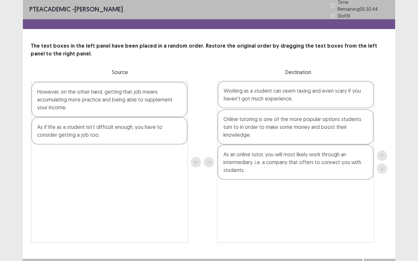
drag, startPoint x: 133, startPoint y: 164, endPoint x: 322, endPoint y: 100, distance: 199.6
click at [322, 100] on div "However, on the other hand, getting that job means accumulating more practice a…" at bounding box center [209, 162] width 356 height 162
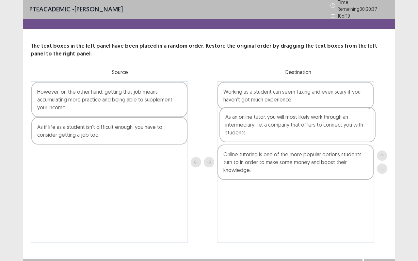
drag, startPoint x: 277, startPoint y: 167, endPoint x: 280, endPoint y: 130, distance: 37.7
click at [280, 130] on div "Working as a student can seem taxing and even scary if you haven’t got much exp…" at bounding box center [295, 162] width 157 height 162
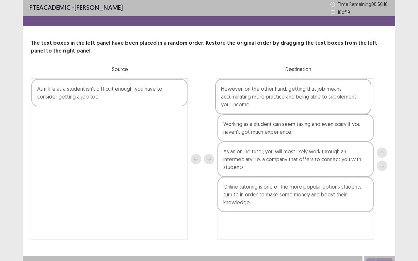
drag, startPoint x: 89, startPoint y: 105, endPoint x: 276, endPoint y: 105, distance: 187.4
click at [276, 105] on div "However, on the other hand, getting that job means accumulating more practice a…" at bounding box center [209, 159] width 356 height 162
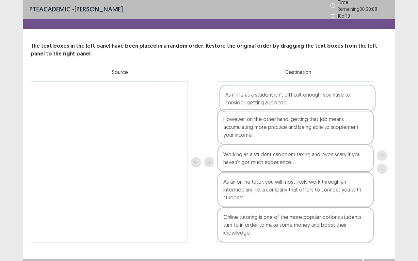
drag, startPoint x: 95, startPoint y: 91, endPoint x: 286, endPoint y: 94, distance: 190.7
click at [286, 94] on div "As if life as a student isn’t difficult enough, you have to consider getting a …" at bounding box center [209, 162] width 356 height 162
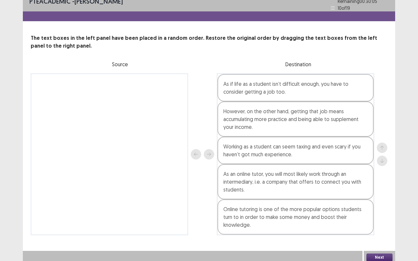
click at [383, 200] on button "Next" at bounding box center [379, 258] width 26 height 8
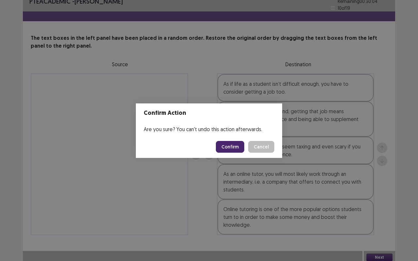
click at [226, 146] on button "Confirm" at bounding box center [230, 147] width 28 height 12
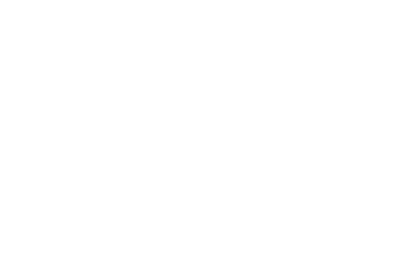
scroll to position [0, 0]
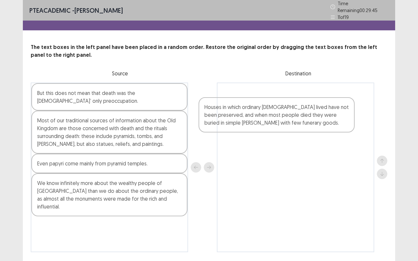
drag, startPoint x: 139, startPoint y: 180, endPoint x: 309, endPoint y: 125, distance: 179.1
click at [309, 125] on div "But this does not mean that death was the [DEMOGRAPHIC_DATA]’ only preoccupatio…" at bounding box center [209, 168] width 356 height 170
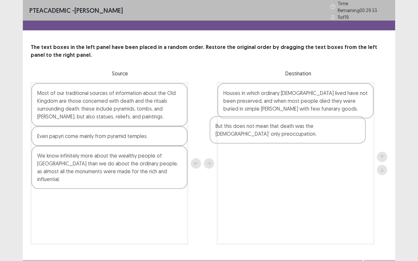
drag, startPoint x: 101, startPoint y: 102, endPoint x: 285, endPoint y: 140, distance: 188.0
click at [285, 140] on div "But this does not mean that death was the [DEMOGRAPHIC_DATA]’ only preoccupatio…" at bounding box center [209, 164] width 356 height 162
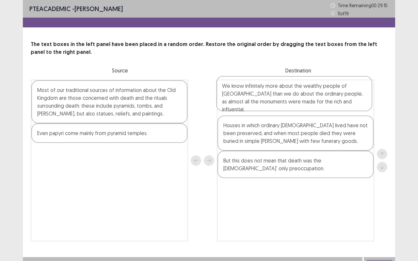
drag, startPoint x: 88, startPoint y: 169, endPoint x: 276, endPoint y: 101, distance: 199.5
click at [276, 101] on div "Most of our traditional sources of information about the Old Kingdom are those …" at bounding box center [209, 161] width 356 height 162
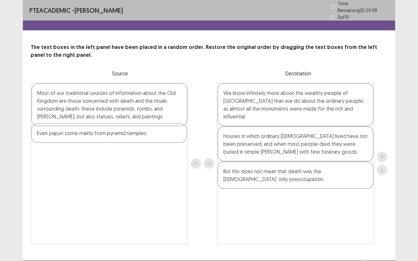
click at [65, 138] on div "Most of our traditional sources of information about the Old Kingdom are those …" at bounding box center [109, 164] width 157 height 162
drag, startPoint x: 65, startPoint y: 138, endPoint x: 118, endPoint y: 139, distance: 53.2
click at [118, 139] on div "Most of our traditional sources of information about the Old Kingdom are those …" at bounding box center [109, 164] width 157 height 162
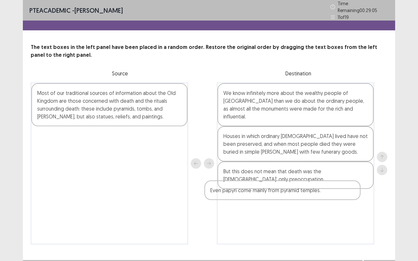
drag, startPoint x: 118, startPoint y: 139, endPoint x: 309, endPoint y: 201, distance: 201.3
click at [309, 200] on div "Most of our traditional sources of information about the Old Kingdom are those …" at bounding box center [209, 164] width 356 height 162
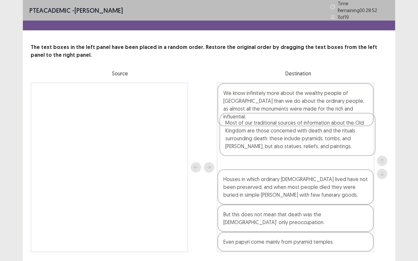
drag, startPoint x: 114, startPoint y: 105, endPoint x: 304, endPoint y: 137, distance: 193.0
click at [304, 137] on div "Most of our traditional sources of information about the Old Kingdom are those …" at bounding box center [209, 168] width 356 height 170
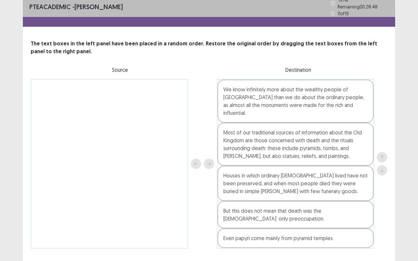
scroll to position [9, 0]
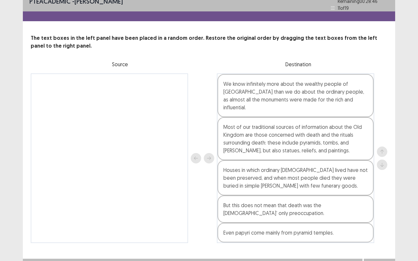
click at [389, 200] on button "Next" at bounding box center [379, 265] width 26 height 8
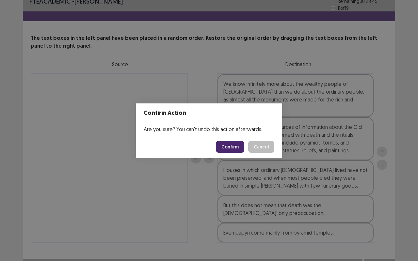
click at [234, 146] on button "Confirm" at bounding box center [230, 147] width 28 height 12
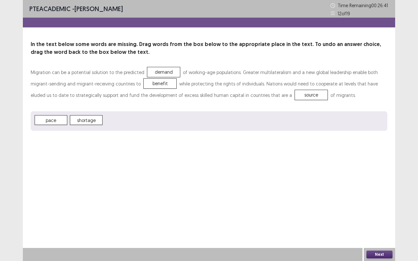
click at [381, 200] on button "Next" at bounding box center [379, 255] width 26 height 8
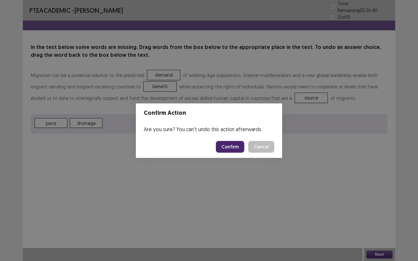
click at [236, 147] on button "Confirm" at bounding box center [230, 147] width 28 height 12
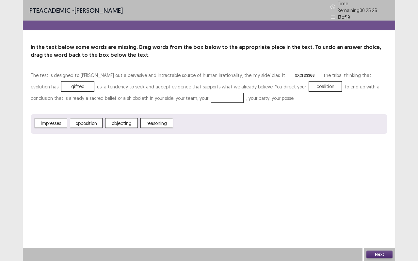
click at [309, 85] on span "coalition" at bounding box center [325, 87] width 33 height 10
click at [386, 200] on button "Next" at bounding box center [379, 255] width 26 height 8
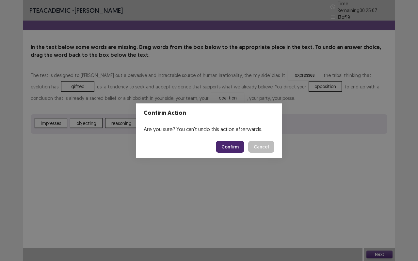
click at [230, 147] on button "Confirm" at bounding box center [230, 147] width 28 height 12
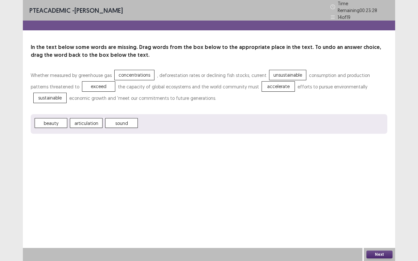
click at [378, 200] on button "Next" at bounding box center [379, 255] width 26 height 8
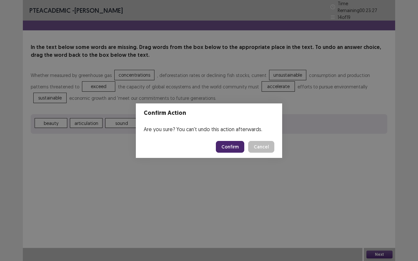
click at [231, 146] on button "Confirm" at bounding box center [230, 147] width 28 height 12
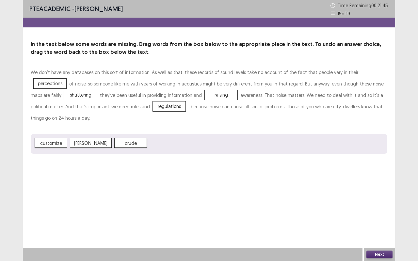
click at [386, 200] on button "Next" at bounding box center [379, 255] width 26 height 8
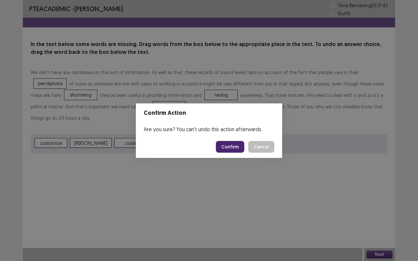
click at [231, 149] on button "Confirm" at bounding box center [230, 147] width 28 height 12
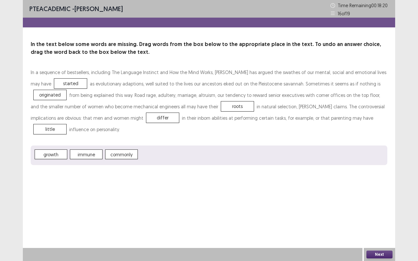
click at [379, 200] on button "Next" at bounding box center [379, 255] width 26 height 8
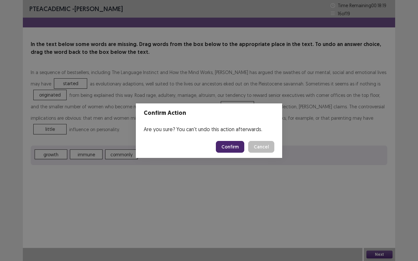
click at [228, 145] on button "Confirm" at bounding box center [230, 147] width 28 height 12
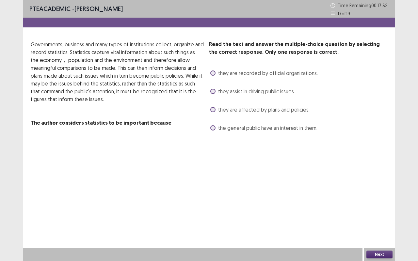
click at [234, 109] on span "they are affected by plans and policies." at bounding box center [263, 110] width 91 height 8
click at [386, 200] on button "Next" at bounding box center [379, 255] width 26 height 8
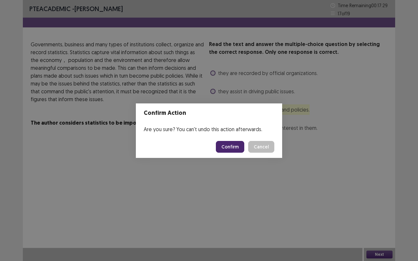
click at [238, 144] on button "Confirm" at bounding box center [230, 147] width 28 height 12
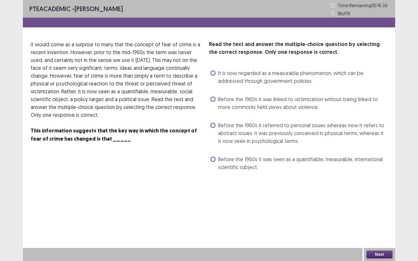
click at [288, 106] on span "Before the 1960s it was linked to victimization without being linked to more co…" at bounding box center [302, 103] width 169 height 16
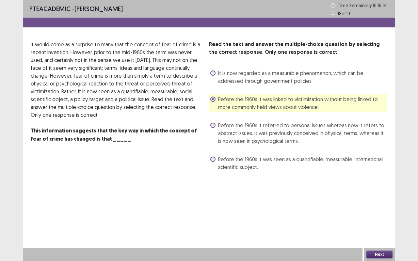
click at [262, 135] on span "Before the 1960s it referred to personal issues whereas now it refers to abstra…" at bounding box center [302, 133] width 169 height 24
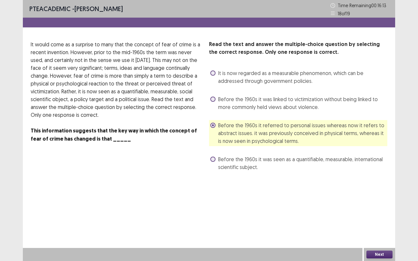
click at [382, 200] on button "Next" at bounding box center [379, 255] width 26 height 8
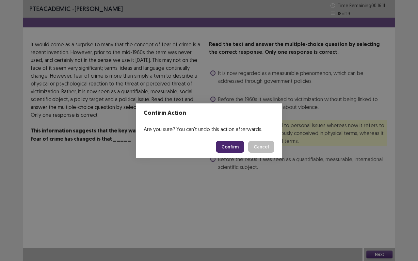
click at [236, 147] on button "Confirm" at bounding box center [230, 147] width 28 height 12
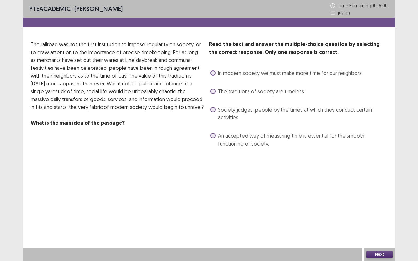
click at [265, 108] on span "Society judges’ people by the times at which they conduct certain activities." at bounding box center [302, 114] width 169 height 16
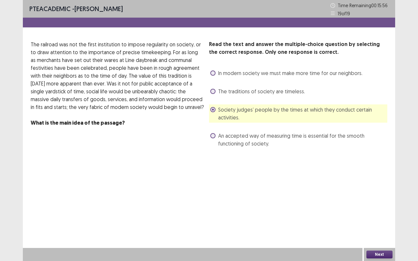
click at [386, 200] on div "Next" at bounding box center [379, 254] width 31 height 13
click at [386, 200] on button "Next" at bounding box center [379, 255] width 26 height 8
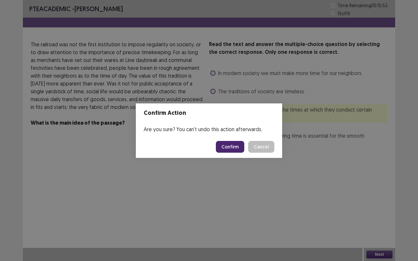
click at [238, 144] on button "Confirm" at bounding box center [230, 147] width 28 height 12
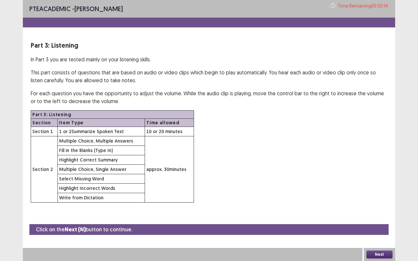
click at [385, 200] on button "Next" at bounding box center [379, 255] width 26 height 8
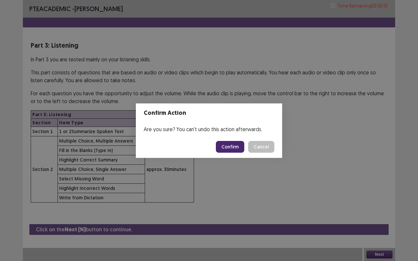
click at [231, 147] on button "Confirm" at bounding box center [230, 147] width 28 height 12
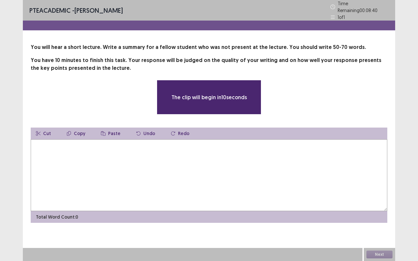
click at [231, 147] on textarea at bounding box center [209, 175] width 356 height 72
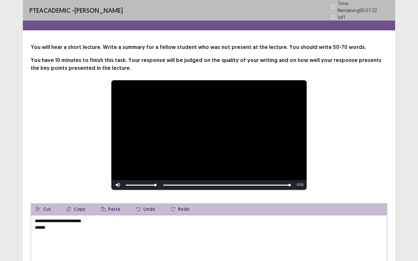
click at [157, 200] on textarea "**********" at bounding box center [209, 251] width 356 height 72
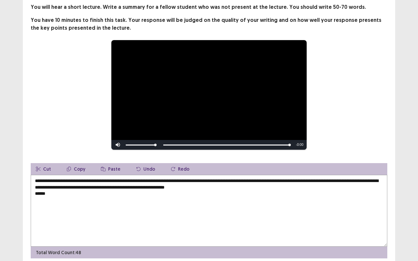
scroll to position [40, 0]
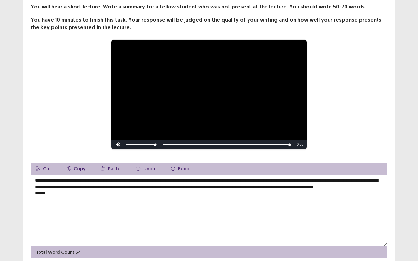
drag, startPoint x: 64, startPoint y: 195, endPoint x: 32, endPoint y: 198, distance: 32.2
click at [32, 198] on textarea "**********" at bounding box center [209, 211] width 356 height 72
click at [93, 177] on textarea "**********" at bounding box center [209, 211] width 356 height 72
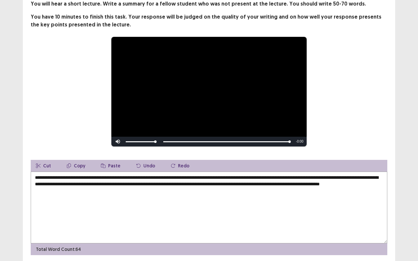
click at [187, 176] on textarea "**********" at bounding box center [209, 208] width 356 height 72
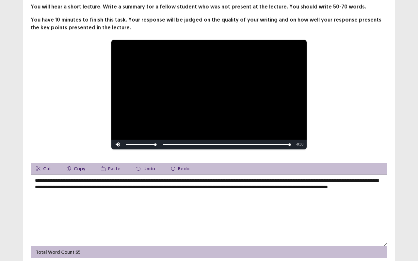
click at [315, 177] on textarea "**********" at bounding box center [209, 211] width 356 height 72
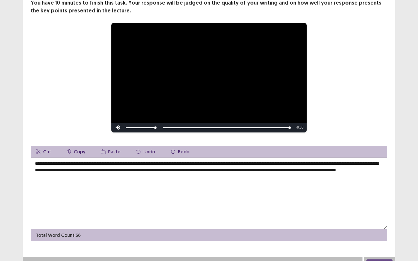
scroll to position [63, 0]
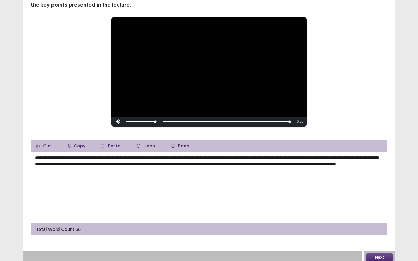
type textarea "**********"
click at [386, 200] on button "Next" at bounding box center [379, 258] width 26 height 8
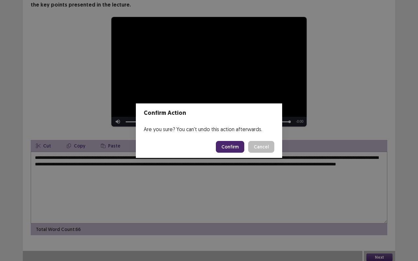
click at [230, 145] on button "Confirm" at bounding box center [230, 147] width 28 height 12
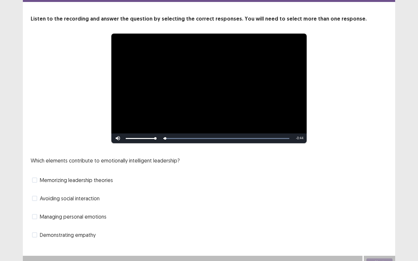
scroll to position [33, 0]
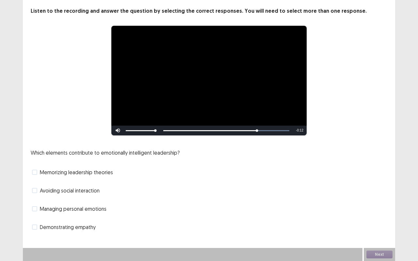
click at [65, 200] on span "Managing personal emotions" at bounding box center [73, 209] width 67 height 8
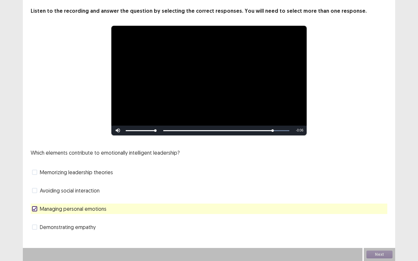
click at [67, 200] on span "Demonstrating empathy" at bounding box center [68, 227] width 56 height 8
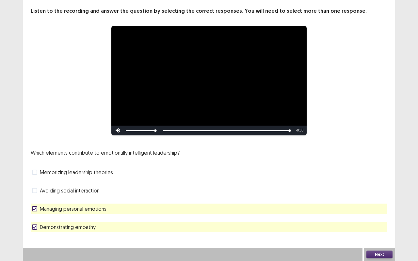
click at [385, 200] on button "Next" at bounding box center [379, 255] width 26 height 8
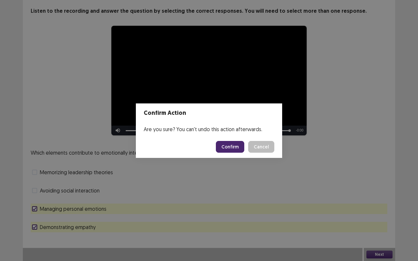
click at [237, 144] on button "Confirm" at bounding box center [230, 147] width 28 height 12
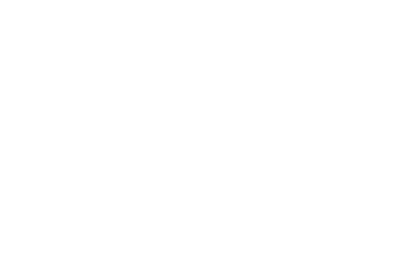
scroll to position [0, 0]
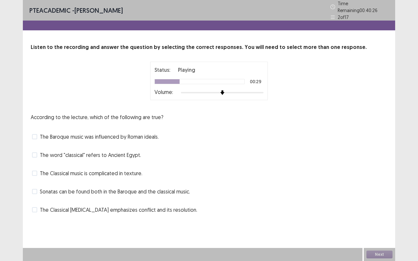
click at [110, 155] on span "The word "classical" refers to Ancient Egypt." at bounding box center [90, 155] width 101 height 8
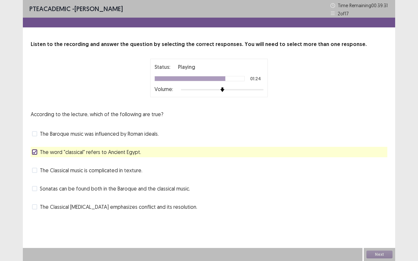
click at [117, 200] on span "The Classical [MEDICAL_DATA] emphasizes conflict and its resolution." at bounding box center [118, 207] width 157 height 8
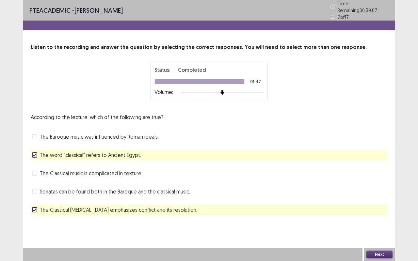
click at [387, 200] on button "Next" at bounding box center [379, 255] width 26 height 8
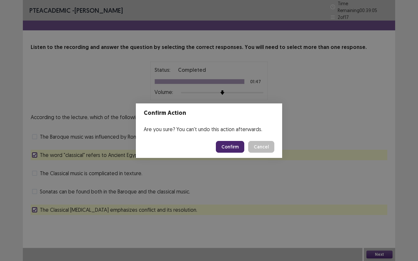
click at [233, 147] on button "Confirm" at bounding box center [230, 147] width 28 height 12
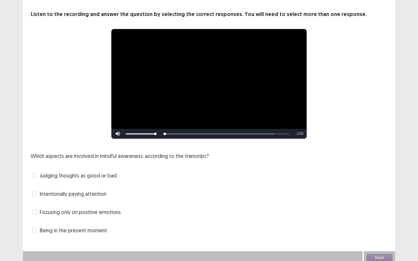
scroll to position [33, 0]
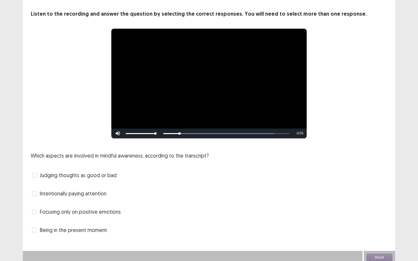
click at [99, 191] on span "Intentionally paying attention" at bounding box center [73, 194] width 67 height 8
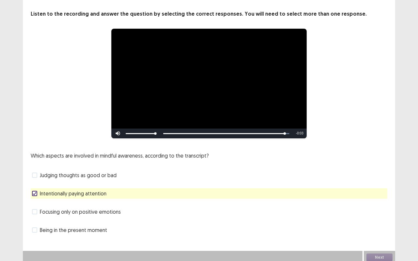
click at [88, 200] on span "Being in the present moment" at bounding box center [73, 230] width 67 height 8
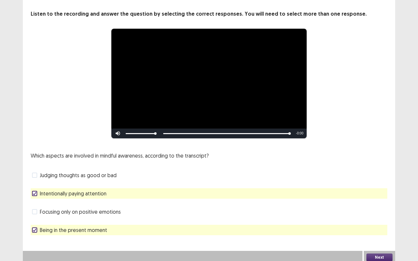
click at [380, 200] on button "Next" at bounding box center [379, 258] width 26 height 8
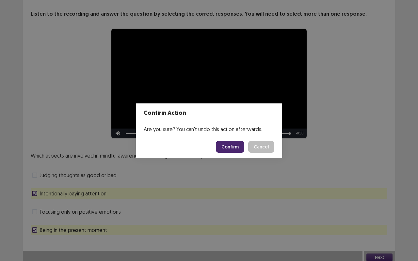
click at [241, 145] on button "Confirm" at bounding box center [230, 147] width 28 height 12
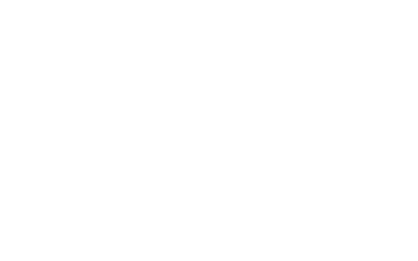
scroll to position [0, 0]
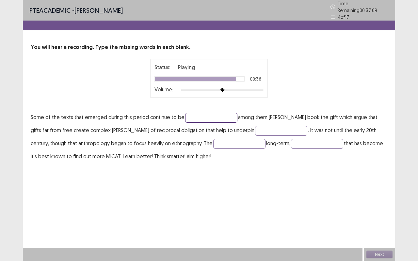
click at [214, 113] on input "text" at bounding box center [211, 118] width 52 height 10
type input "**********"
type input "********"
type input "*********"
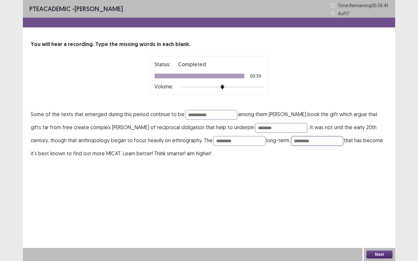
type input "*********"
click at [380, 200] on button "Next" at bounding box center [379, 255] width 26 height 8
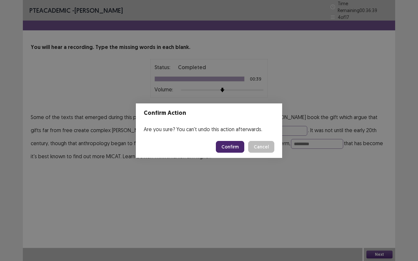
click at [233, 146] on button "Confirm" at bounding box center [230, 147] width 28 height 12
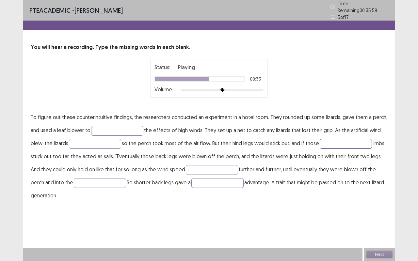
click at [326, 145] on input "text" at bounding box center [346, 144] width 52 height 10
type input "****"
click at [133, 126] on input "text" at bounding box center [117, 131] width 52 height 10
type input "*****"
type input "****"
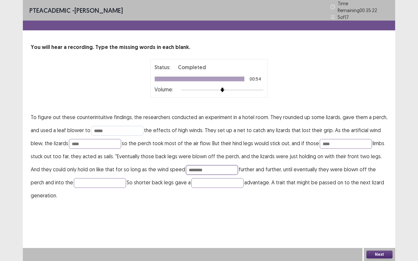
type input "********"
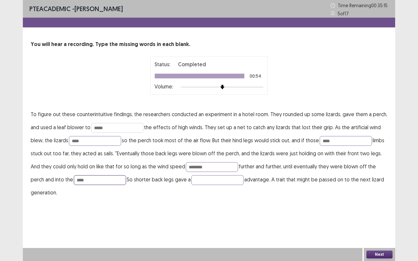
type input "****"
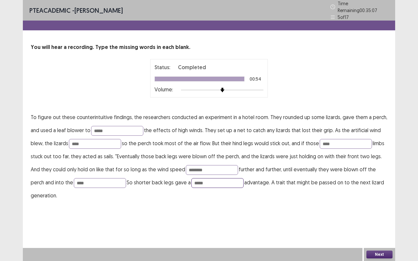
type input "*****"
click at [379, 200] on button "Next" at bounding box center [379, 255] width 26 height 8
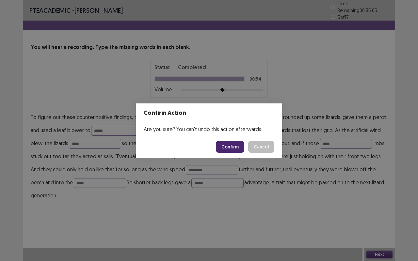
click at [231, 144] on button "Confirm" at bounding box center [230, 147] width 28 height 12
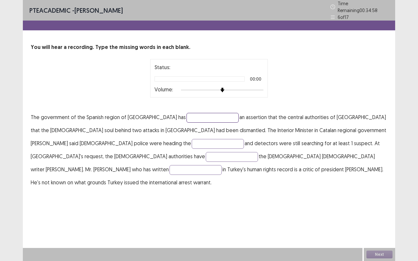
click at [186, 113] on input "text" at bounding box center [212, 118] width 52 height 10
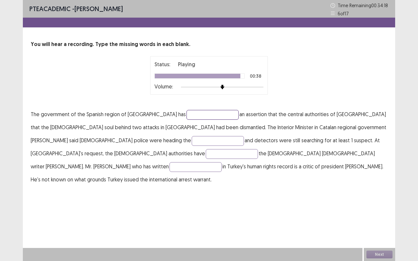
click at [186, 113] on input "text" at bounding box center [212, 115] width 52 height 10
type input "**********"
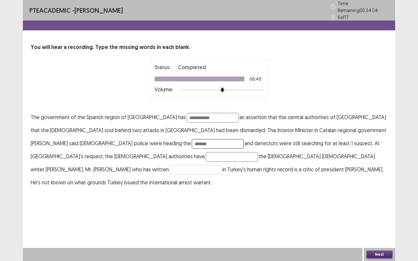
type input "*******"
type input "********"
type input "**********"
click at [371, 200] on button "Next" at bounding box center [379, 255] width 26 height 8
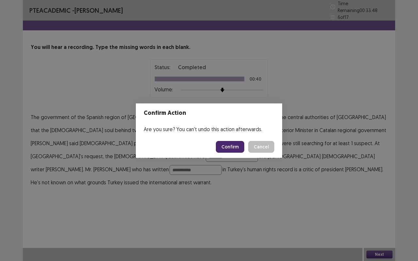
click at [227, 146] on button "Confirm" at bounding box center [230, 147] width 28 height 12
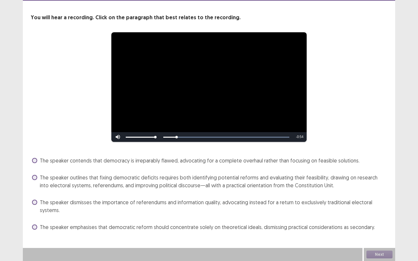
scroll to position [26, 0]
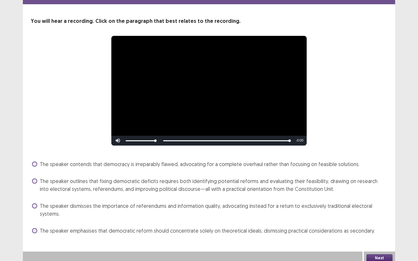
click at [314, 200] on span "The speaker dismisses the importance of referendums and information quality, ad…" at bounding box center [213, 210] width 347 height 16
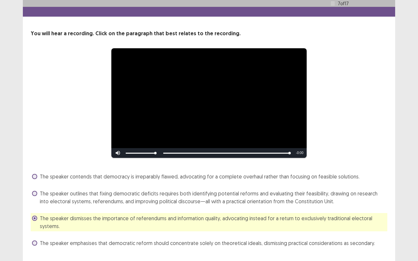
scroll to position [27, 0]
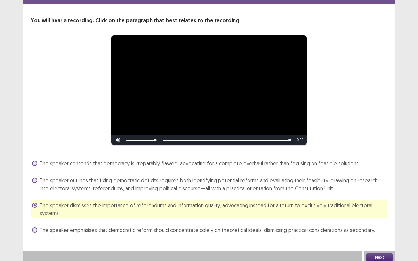
click at [381, 200] on button "Next" at bounding box center [379, 258] width 26 height 8
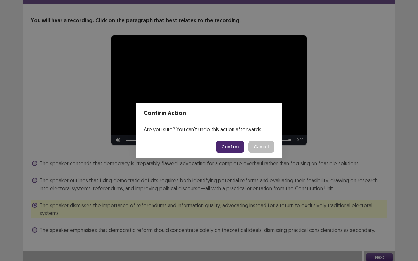
click at [223, 148] on button "Confirm" at bounding box center [230, 147] width 28 height 12
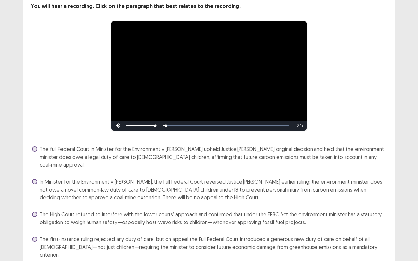
scroll to position [50, 0]
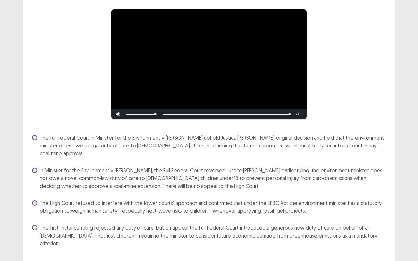
click at [184, 170] on span "In Minister for the Environment v [PERSON_NAME], the Full Federal Court reverse…" at bounding box center [213, 178] width 347 height 24
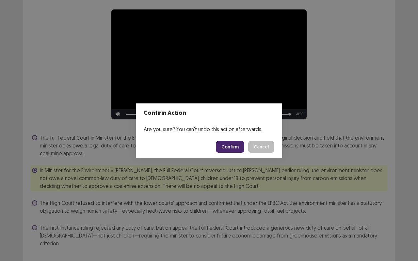
click at [238, 144] on button "Confirm" at bounding box center [230, 147] width 28 height 12
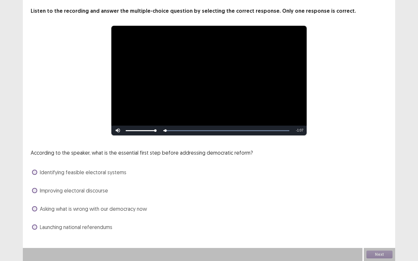
scroll to position [33, 0]
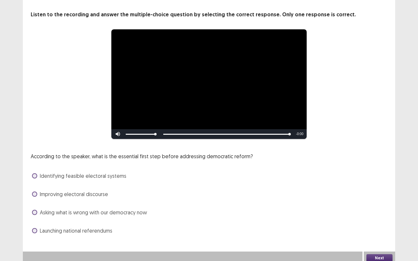
click at [104, 177] on span "Identifying feasible electoral systems" at bounding box center [83, 176] width 87 height 8
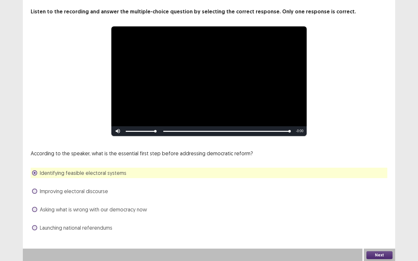
click at [379, 200] on button "Next" at bounding box center [379, 255] width 26 height 8
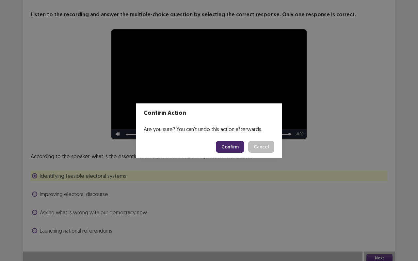
click at [238, 147] on button "Confirm" at bounding box center [230, 147] width 28 height 12
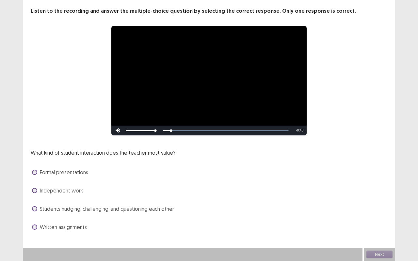
scroll to position [33, 0]
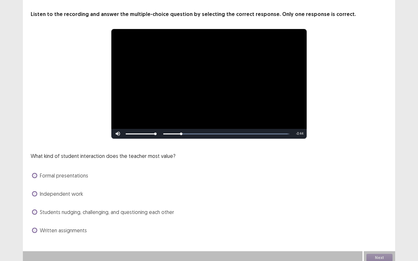
click at [136, 200] on span "Students nudging, challenging, and questioning each other" at bounding box center [107, 212] width 134 height 8
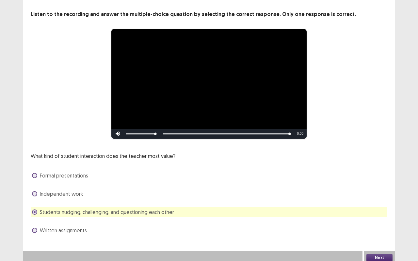
click at [366, 200] on div "Next" at bounding box center [379, 257] width 31 height 13
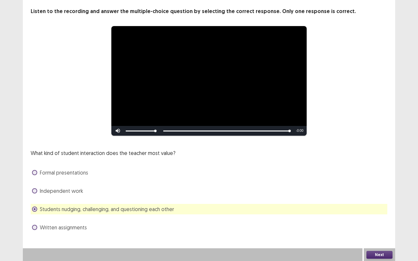
click at [380, 200] on button "Next" at bounding box center [379, 255] width 26 height 8
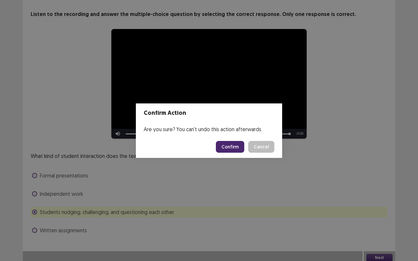
click at [233, 150] on button "Confirm" at bounding box center [230, 147] width 28 height 12
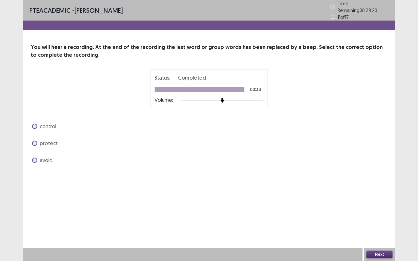
click at [50, 122] on span "control" at bounding box center [48, 126] width 16 height 8
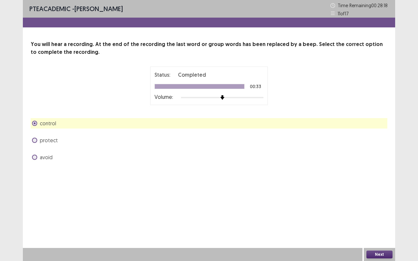
click at [379, 200] on button "Next" at bounding box center [379, 255] width 26 height 8
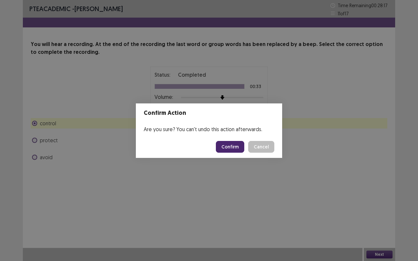
click at [236, 145] on button "Confirm" at bounding box center [230, 147] width 28 height 12
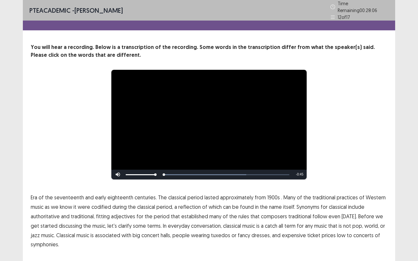
scroll to position [14, 0]
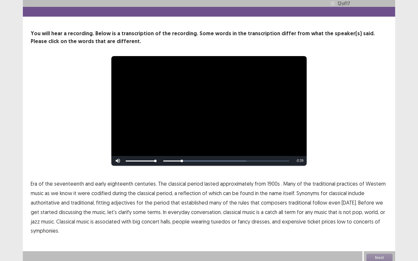
click at [271, 181] on span "1900s" at bounding box center [273, 184] width 13 height 8
click at [288, 200] on span "traditional" at bounding box center [299, 203] width 23 height 8
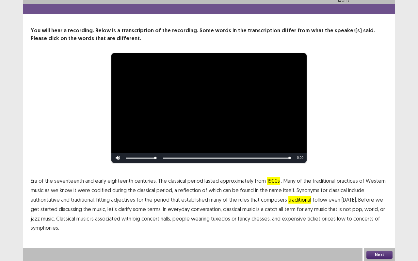
click at [63, 200] on p "Era of the seventeenth and early eighteenth centuries. The classical period las…" at bounding box center [209, 204] width 356 height 56
click at [382, 200] on button "Next" at bounding box center [379, 255] width 26 height 8
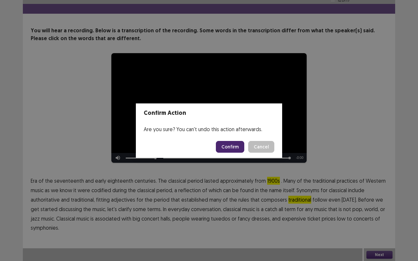
click at [230, 145] on button "Confirm" at bounding box center [230, 147] width 28 height 12
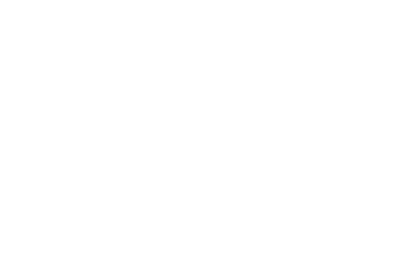
scroll to position [0, 0]
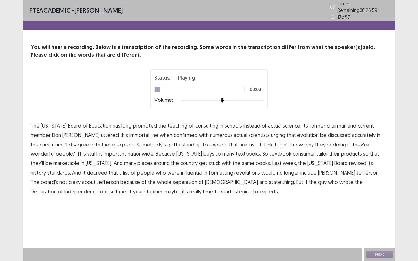
click at [201, 122] on span "consulting" at bounding box center [206, 126] width 23 height 8
click at [292, 151] on span "consumer" at bounding box center [303, 154] width 23 height 8
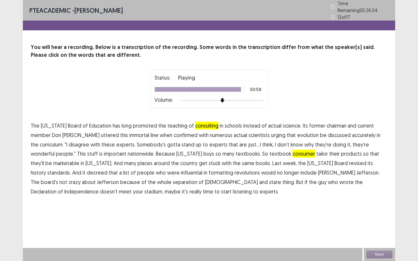
click at [163, 188] on span "stadium," at bounding box center [153, 192] width 19 height 8
click at [378, 200] on div "Next" at bounding box center [379, 254] width 31 height 13
click at [382, 200] on button "Next" at bounding box center [379, 255] width 26 height 8
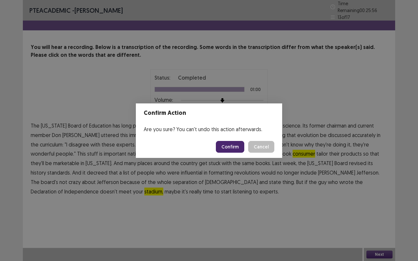
click at [236, 145] on button "Confirm" at bounding box center [230, 147] width 28 height 12
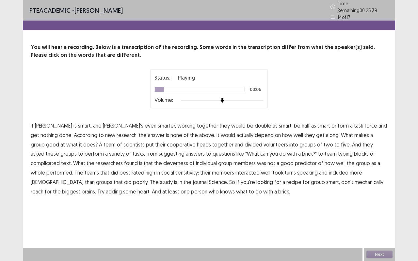
click at [255, 123] on span "double" at bounding box center [263, 126] width 17 height 8
click at [167, 141] on span "cooperative" at bounding box center [181, 145] width 29 height 8
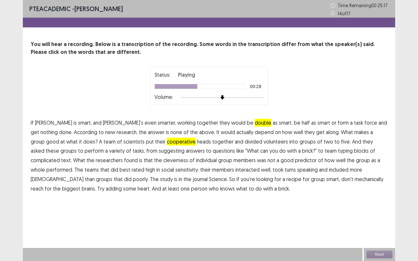
click at [159, 151] on span "suggesting" at bounding box center [172, 151] width 26 height 8
click at [163, 158] on span "cleverness" at bounding box center [175, 160] width 25 height 8
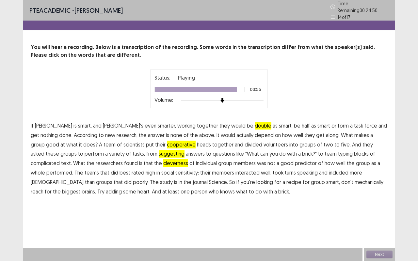
click at [354, 178] on span "mechanically" at bounding box center [368, 182] width 29 height 8
click at [380, 200] on button "Next" at bounding box center [379, 255] width 26 height 8
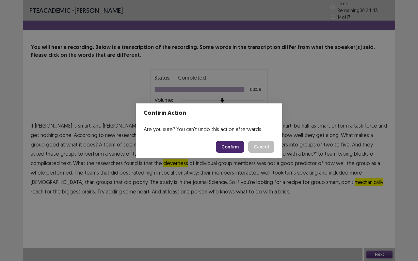
click at [230, 142] on button "Confirm" at bounding box center [230, 147] width 28 height 12
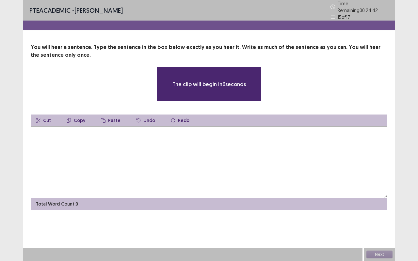
click at [230, 142] on textarea at bounding box center [209, 162] width 356 height 72
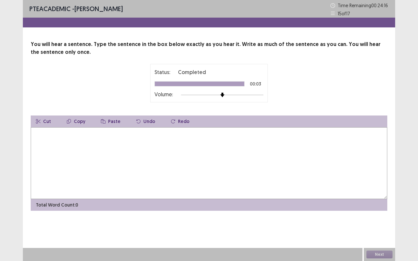
click at [230, 142] on textarea at bounding box center [209, 163] width 356 height 72
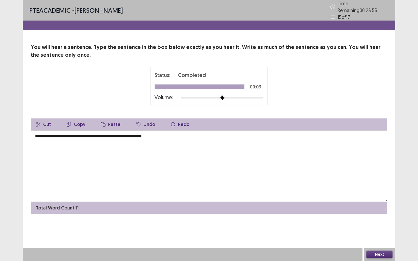
type textarea "**********"
click at [385, 200] on button "Next" at bounding box center [379, 255] width 26 height 8
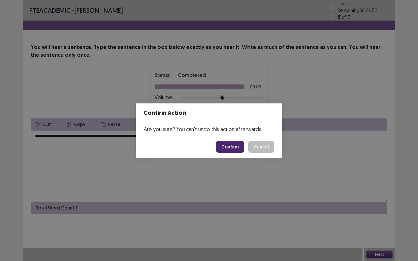
click at [227, 148] on button "Confirm" at bounding box center [230, 147] width 28 height 12
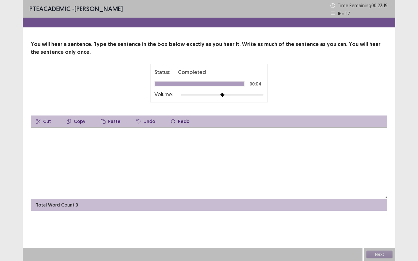
click at [177, 168] on textarea at bounding box center [209, 163] width 356 height 72
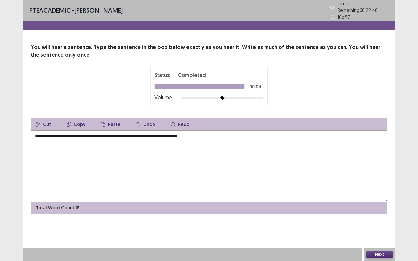
type textarea "**********"
click at [379, 200] on button "Next" at bounding box center [379, 255] width 26 height 8
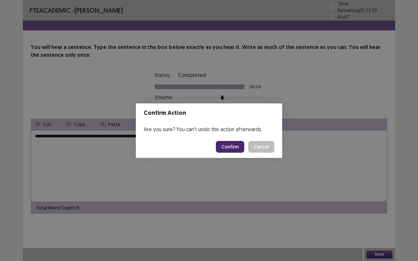
click at [232, 142] on button "Confirm" at bounding box center [230, 147] width 28 height 12
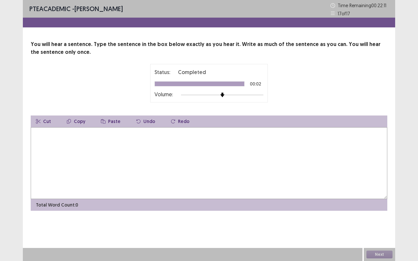
click at [219, 171] on textarea at bounding box center [209, 163] width 356 height 72
type textarea "**********"
click at [373, 200] on button "Next" at bounding box center [379, 255] width 26 height 8
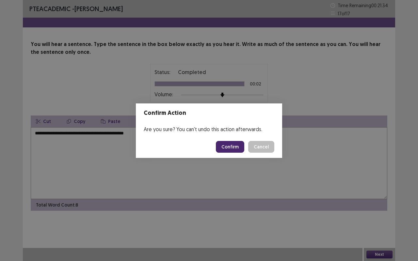
click at [233, 148] on button "Confirm" at bounding box center [230, 147] width 28 height 12
